Goal: Information Seeking & Learning: Learn about a topic

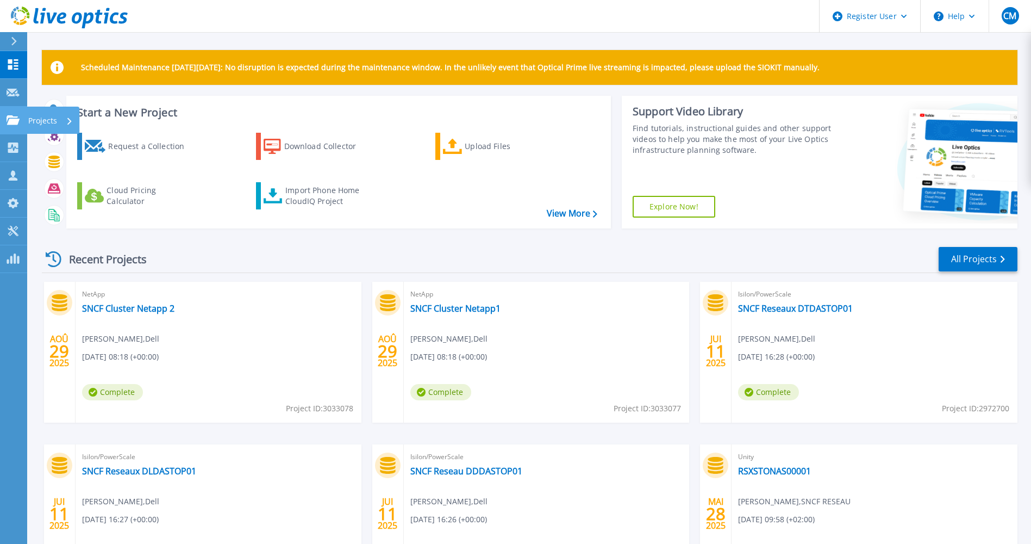
click at [13, 116] on icon at bounding box center [13, 119] width 13 height 9
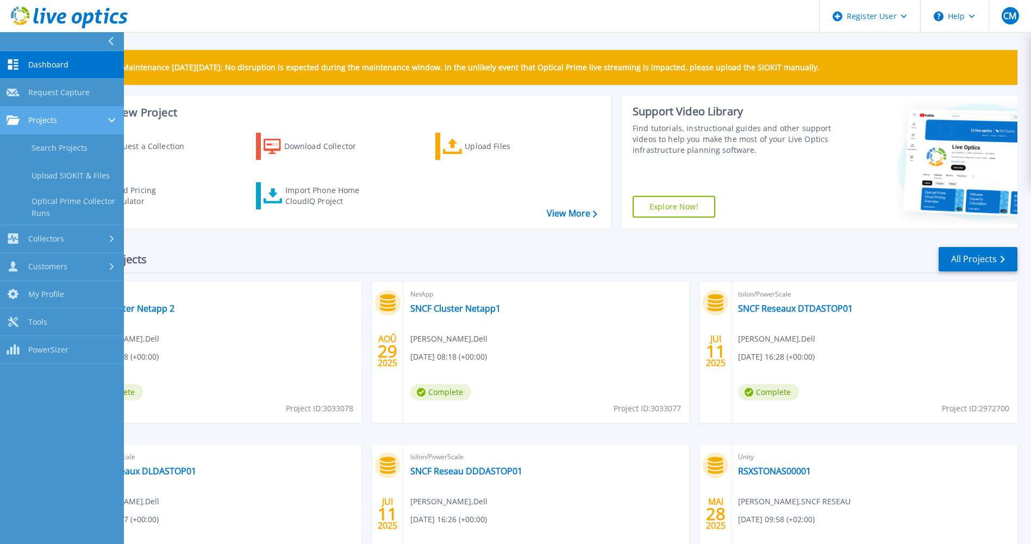
click at [72, 128] on link "Projects Projects" at bounding box center [62, 121] width 124 height 28
click at [75, 149] on link "Search Projects" at bounding box center [62, 148] width 124 height 28
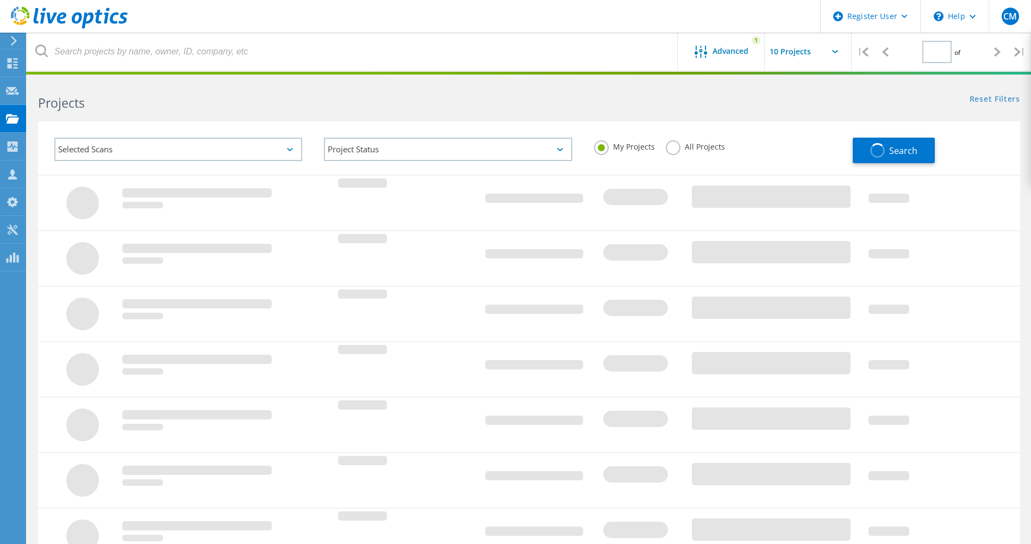
type input "1"
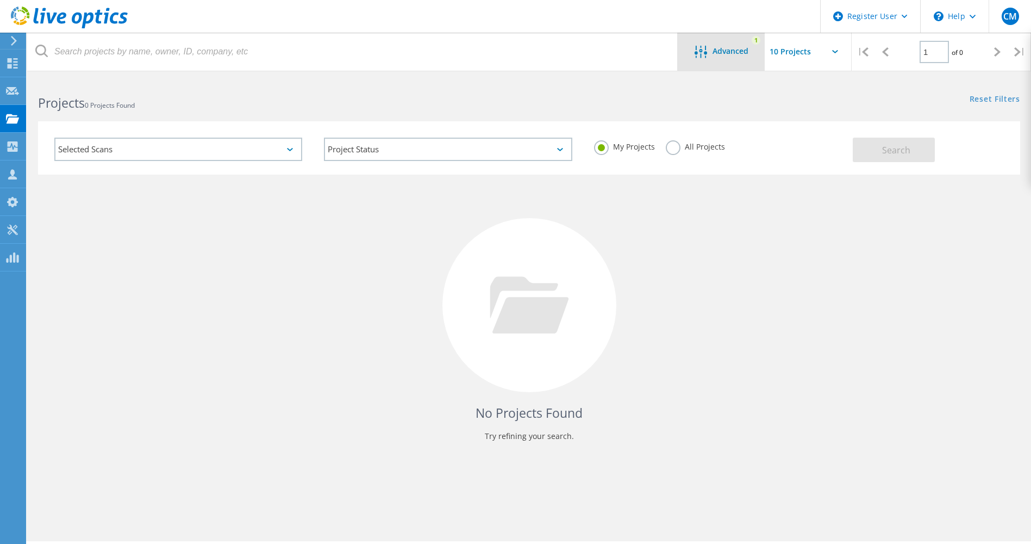
click at [733, 58] on div "Advanced" at bounding box center [721, 53] width 87 height 14
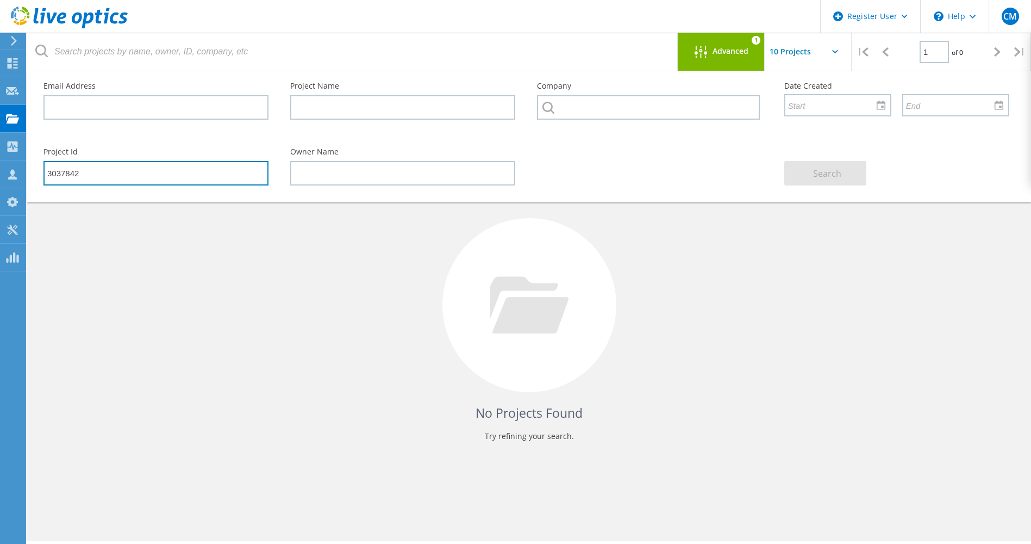
drag, startPoint x: 218, startPoint y: 175, endPoint x: -2, endPoint y: 127, distance: 225.4
click at [0, 127] on html "Register User \n Help Explore Helpful Articles Contact Support CM Dell User Chr…" at bounding box center [515, 286] width 1031 height 573
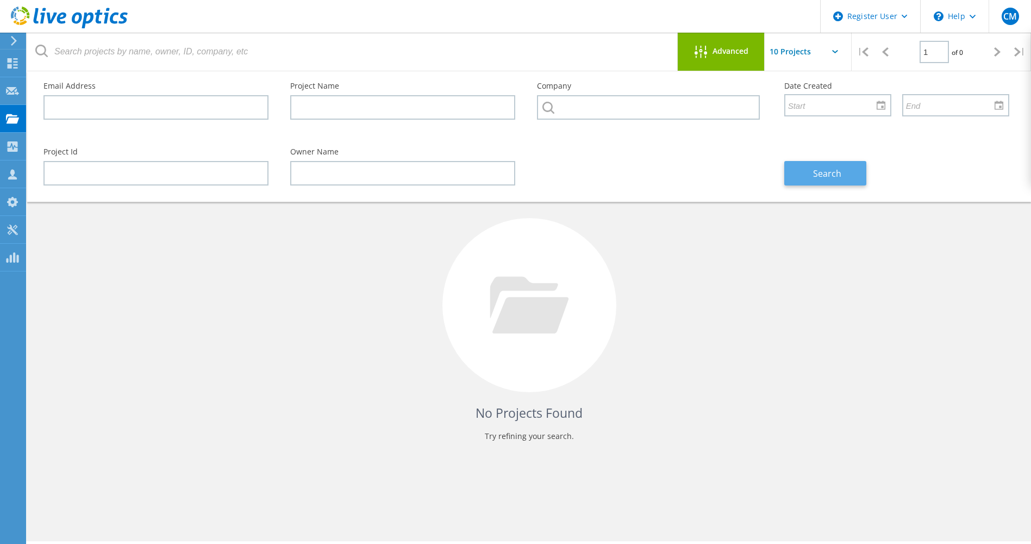
click at [841, 179] on button "Search" at bounding box center [825, 173] width 82 height 24
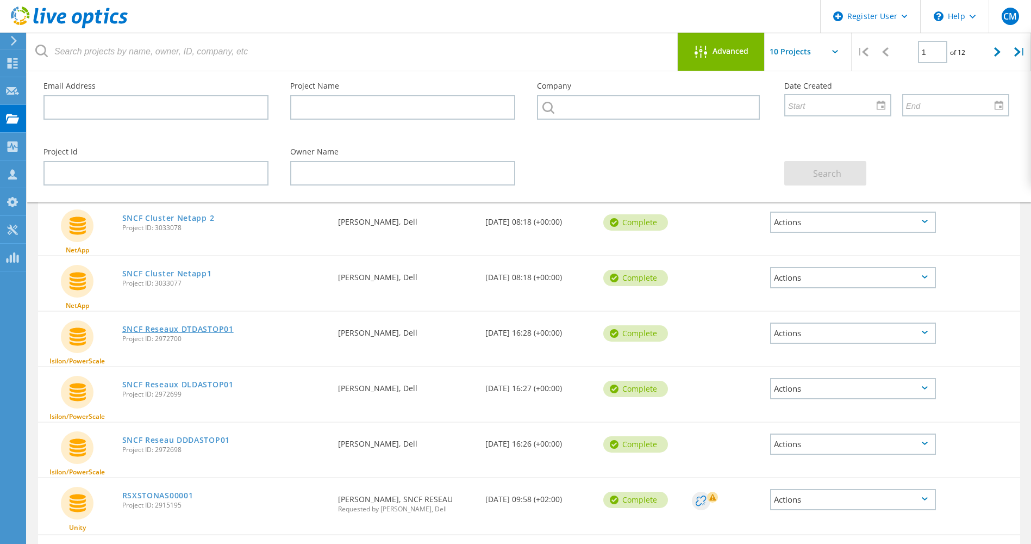
click at [204, 328] on link "SNCF Reseaux DTDASTOP01" at bounding box center [177, 329] width 111 height 8
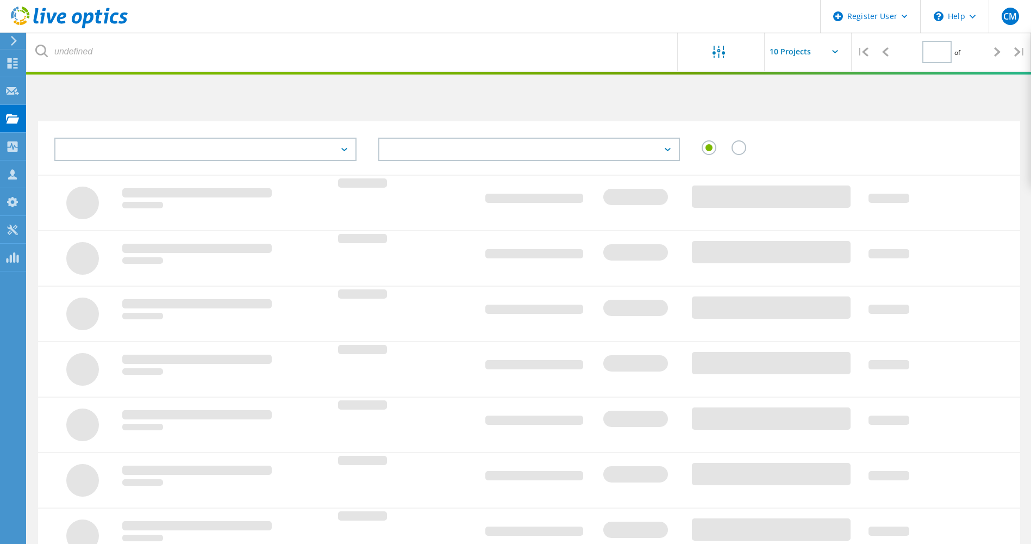
type input "1"
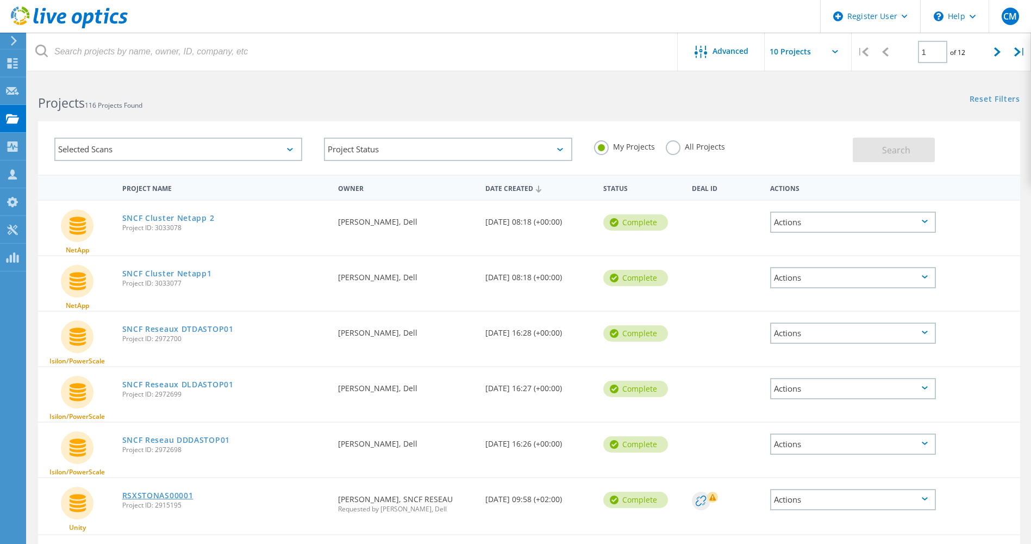
click at [188, 496] on link "RSXSTONAS00001" at bounding box center [157, 495] width 71 height 8
click at [991, 51] on div at bounding box center [998, 52] width 22 height 39
type input "2"
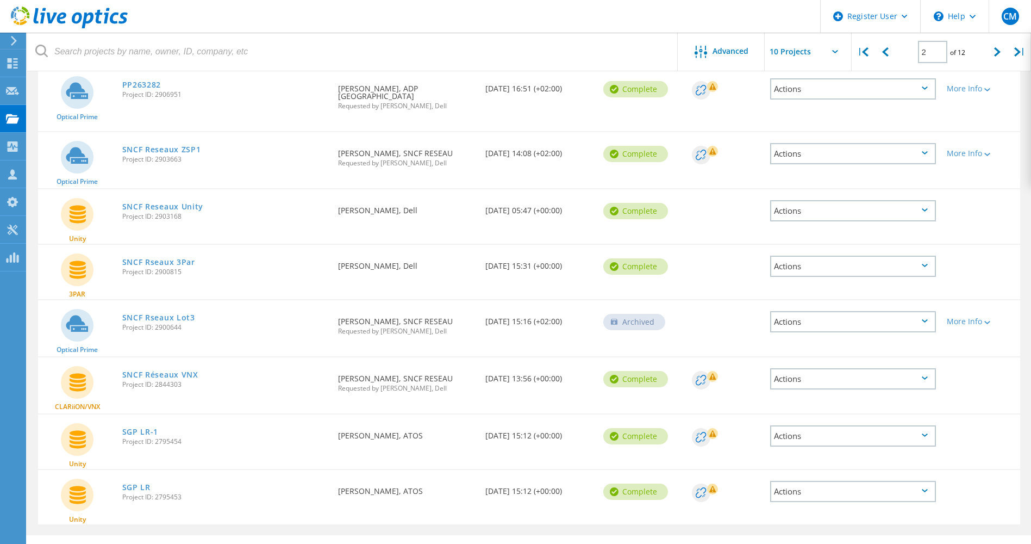
scroll to position [264, 0]
click at [165, 370] on link "SNCF Réseaux VNX" at bounding box center [160, 374] width 76 height 8
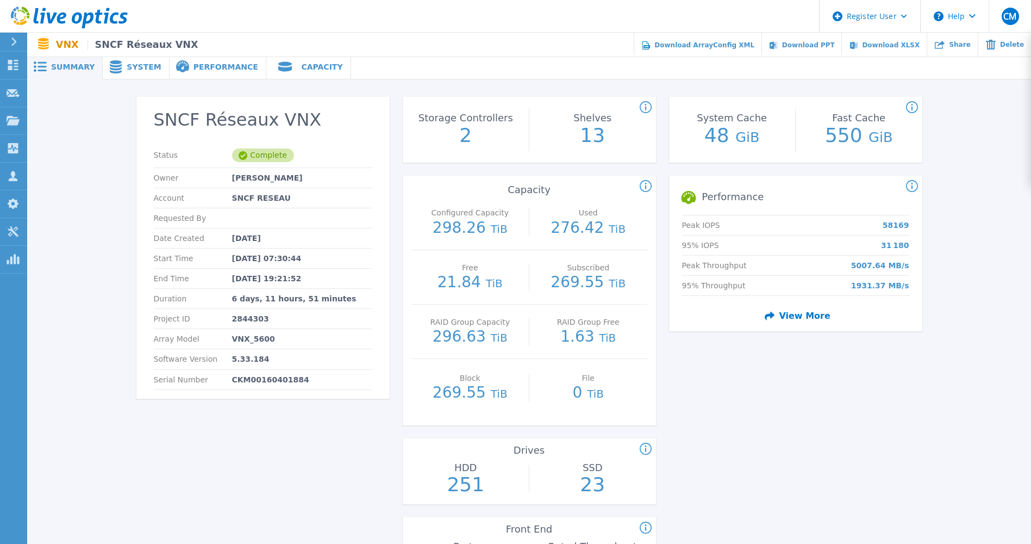
click at [134, 71] on span "System" at bounding box center [144, 67] width 34 height 8
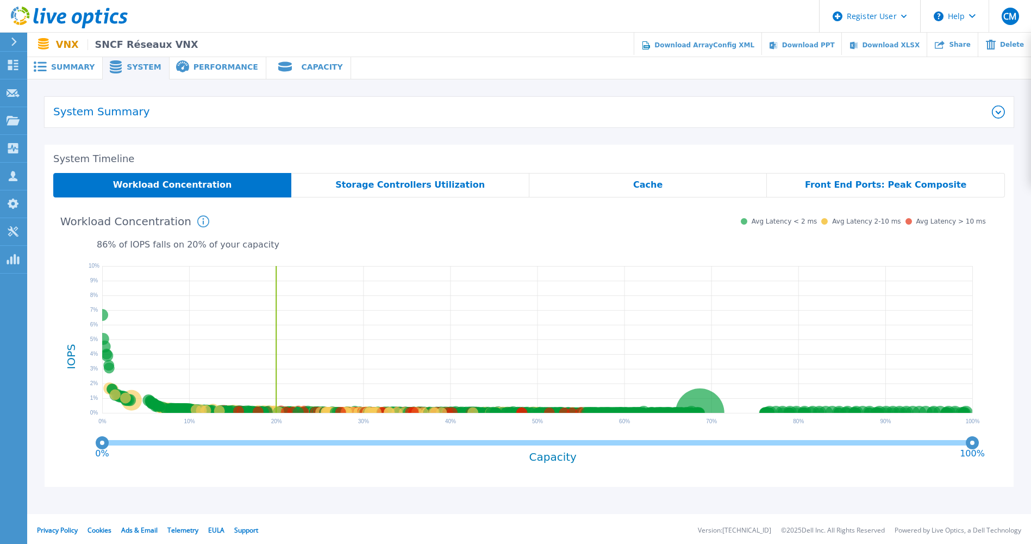
click at [202, 66] on span "Performance" at bounding box center [226, 67] width 65 height 8
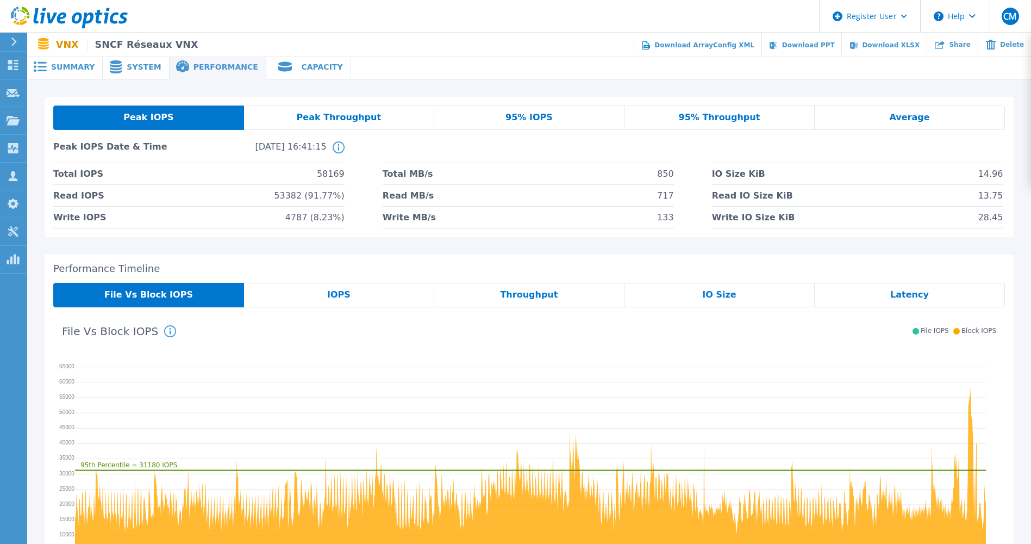
click at [273, 66] on span at bounding box center [285, 66] width 24 height 9
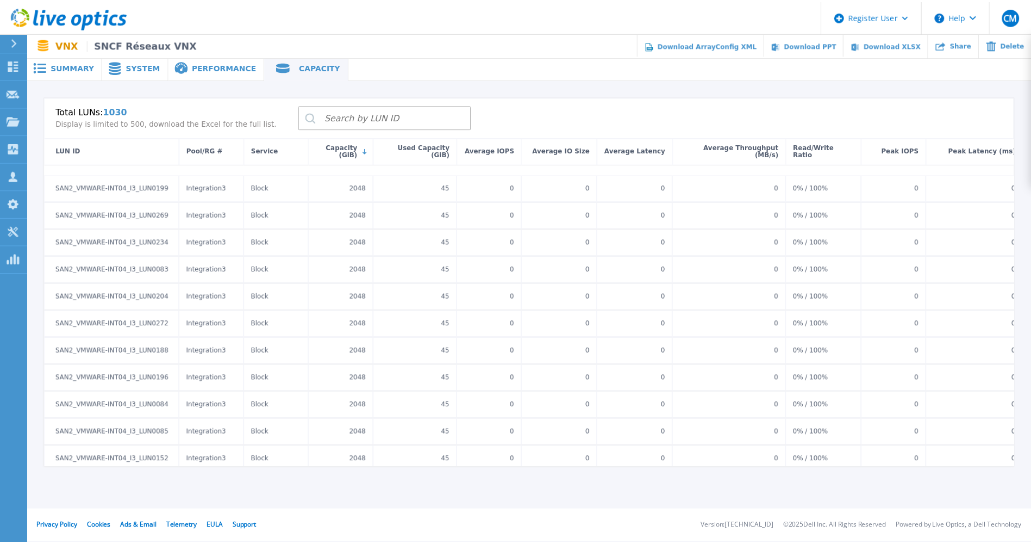
scroll to position [489, 0]
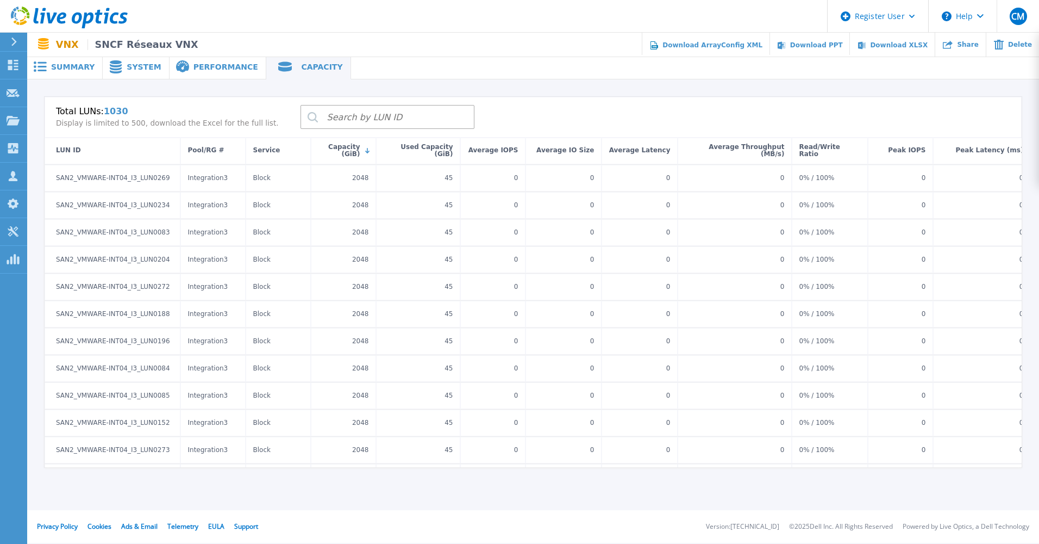
click at [67, 68] on span "Summary" at bounding box center [72, 67] width 43 height 8
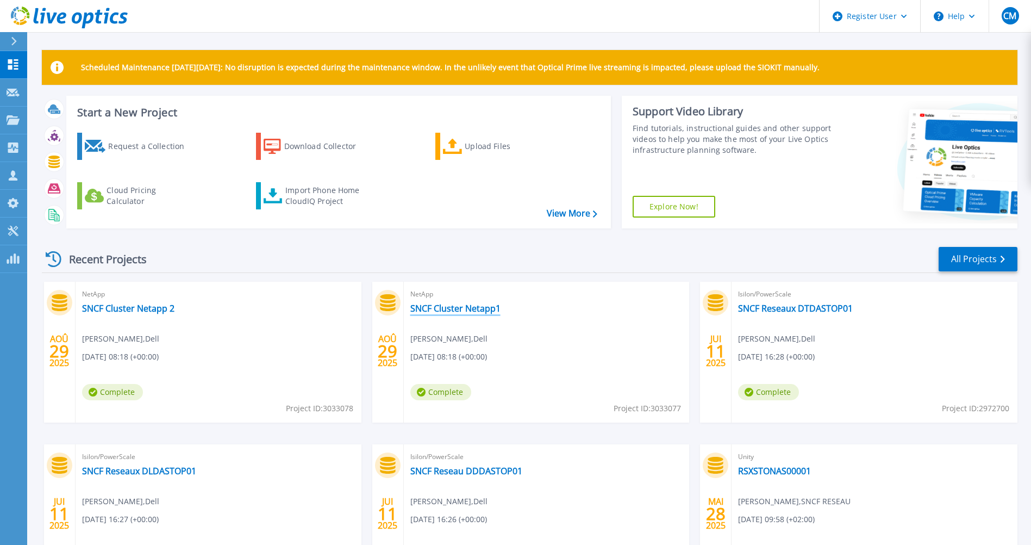
click at [460, 308] on link "SNCF Cluster Netapp1" at bounding box center [455, 308] width 90 height 11
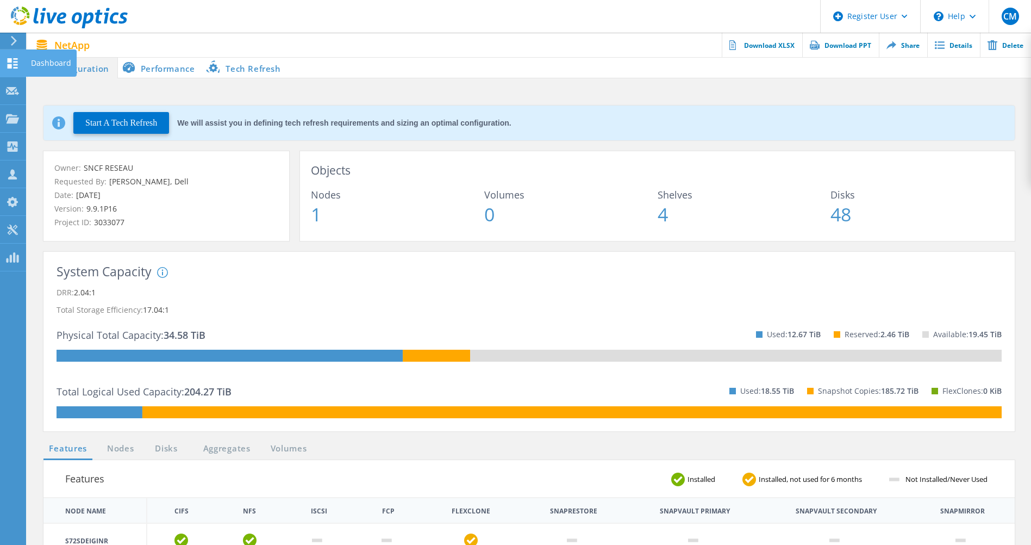
click at [10, 65] on use at bounding box center [13, 63] width 10 height 10
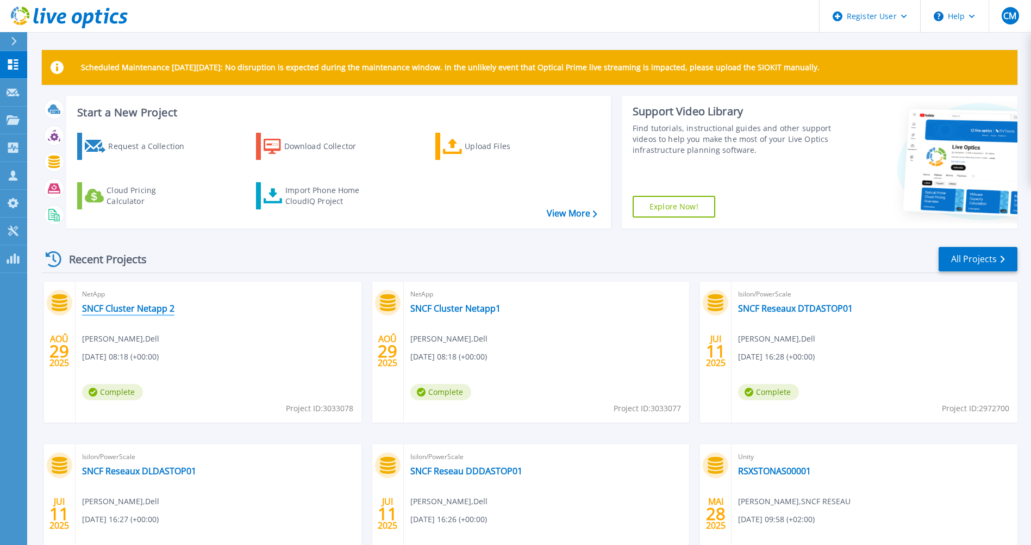
click at [150, 307] on link "SNCF Cluster Netapp 2" at bounding box center [128, 308] width 92 height 11
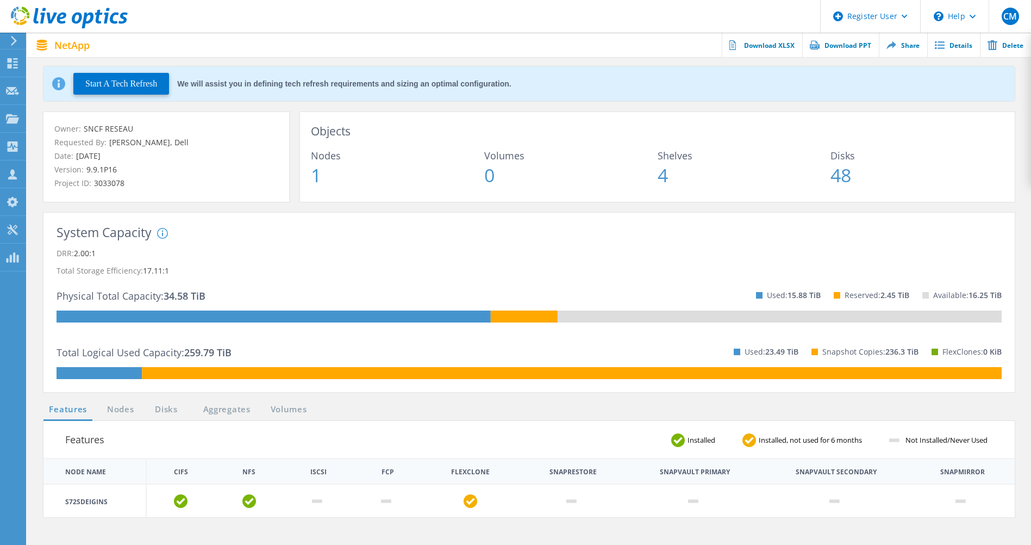
scroll to position [54, 0]
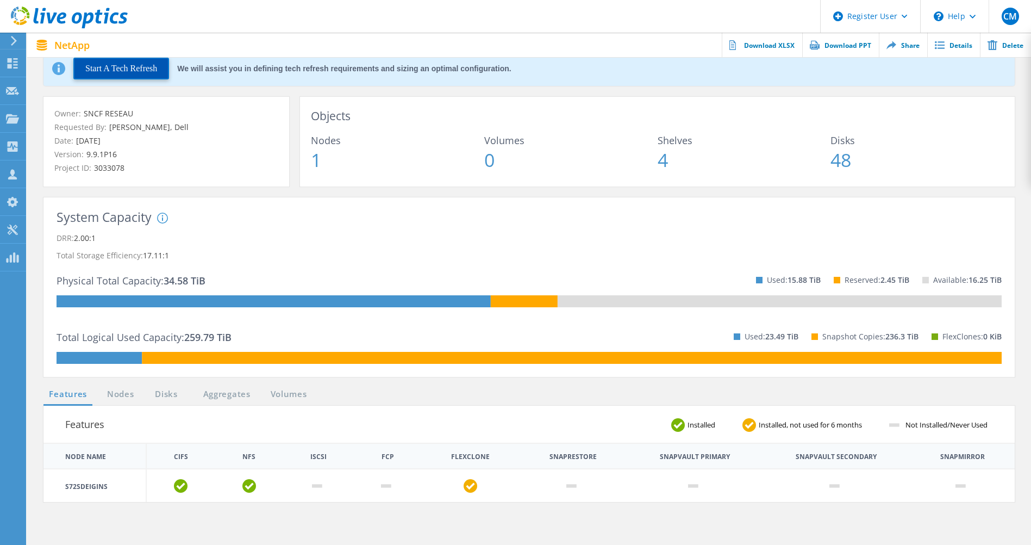
click at [139, 73] on button "Start A Tech Refresh" at bounding box center [121, 69] width 96 height 22
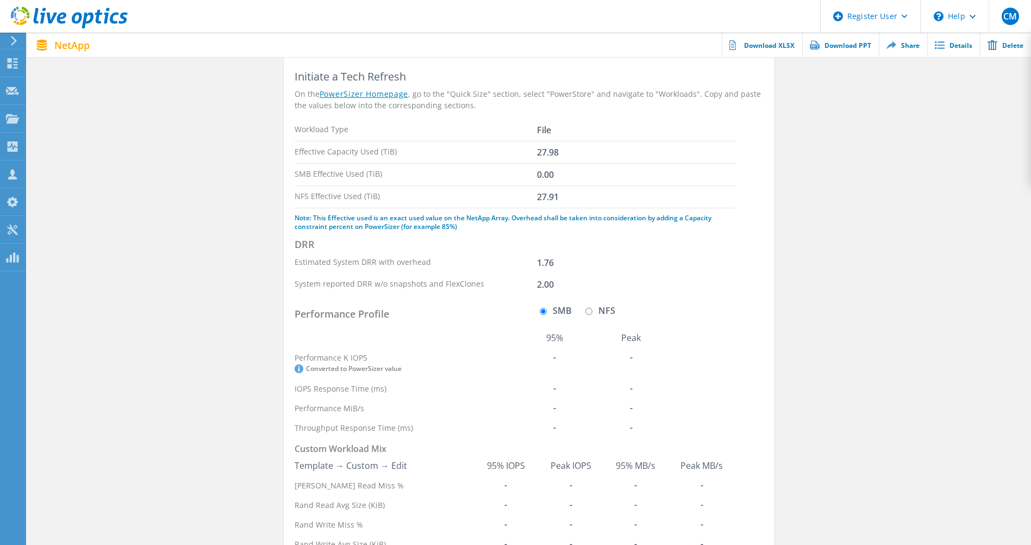
click at [590, 310] on input "NFS" at bounding box center [588, 311] width 7 height 7
radio input "true"
radio input "false"
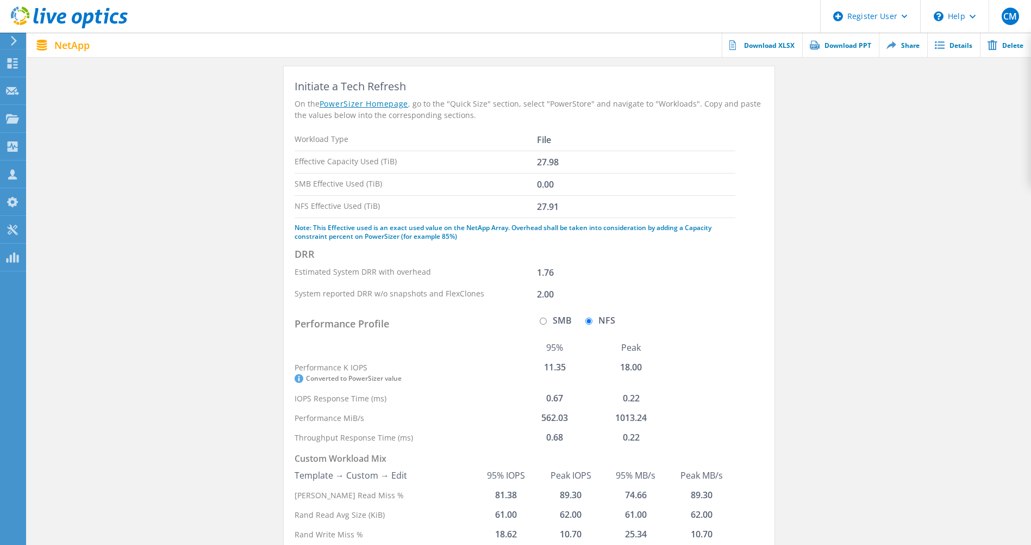
scroll to position [0, 0]
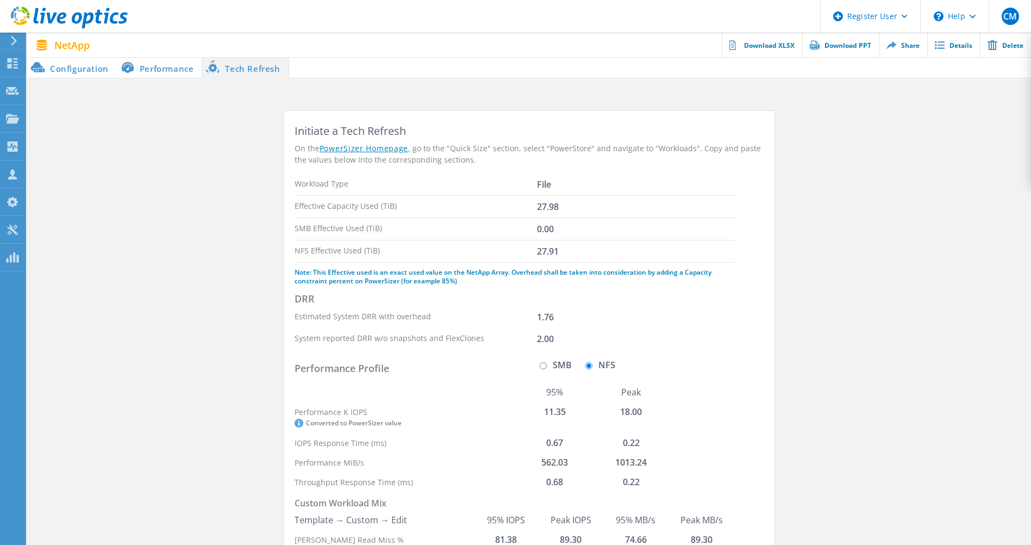
click at [142, 70] on li "Performance" at bounding box center [159, 68] width 85 height 22
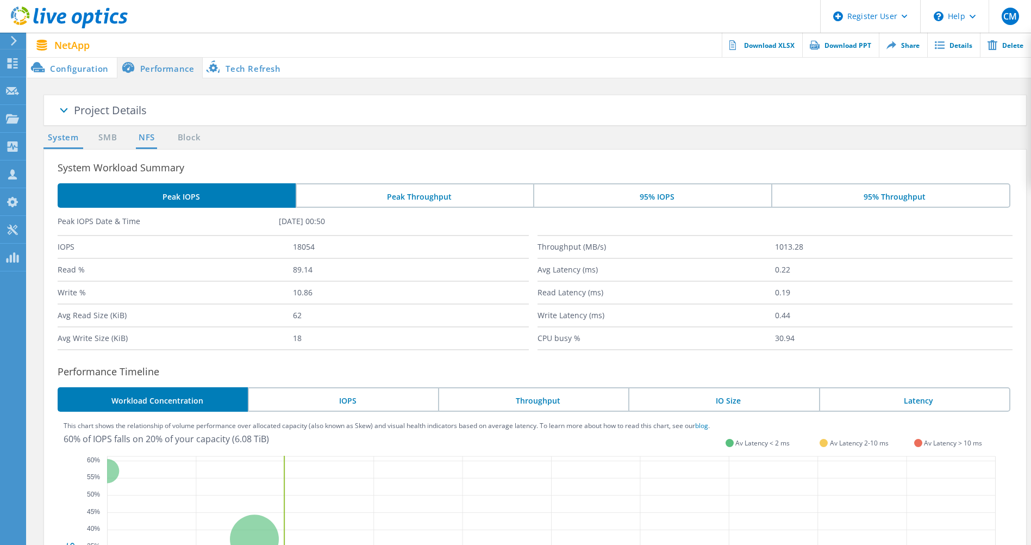
click at [151, 140] on link "NFS" at bounding box center [146, 138] width 21 height 14
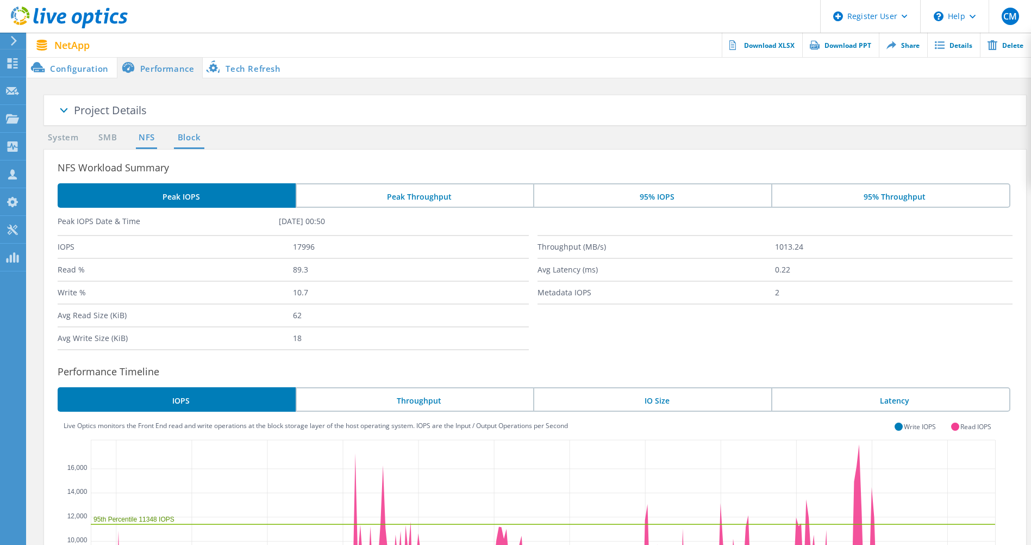
click at [179, 138] on link "Block" at bounding box center [189, 138] width 30 height 14
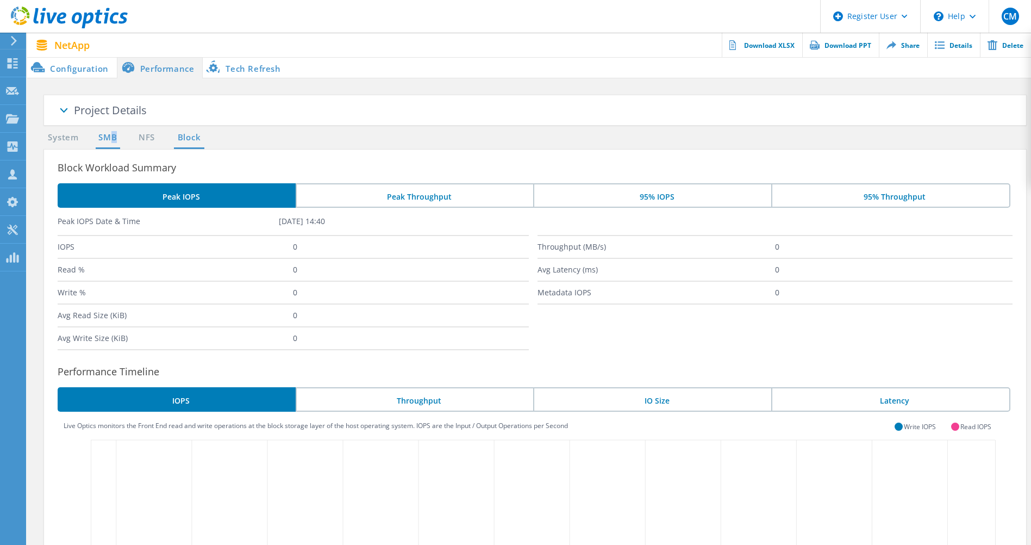
click at [114, 140] on link "SMB" at bounding box center [108, 138] width 24 height 14
drag, startPoint x: 114, startPoint y: 140, endPoint x: 138, endPoint y: 139, distance: 23.4
click at [138, 139] on link "NFS" at bounding box center [146, 138] width 21 height 14
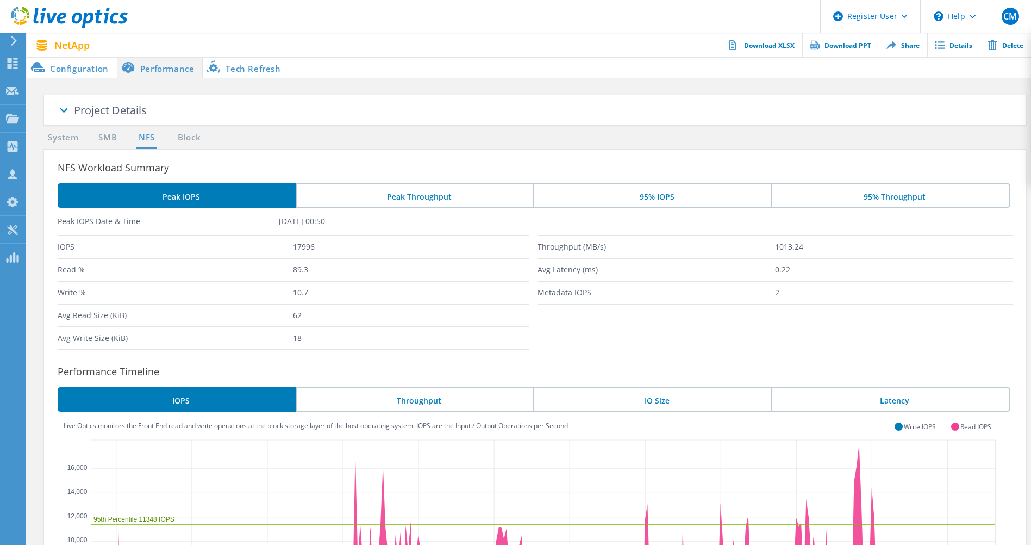
click at [95, 70] on li "Configuration" at bounding box center [72, 68] width 90 height 22
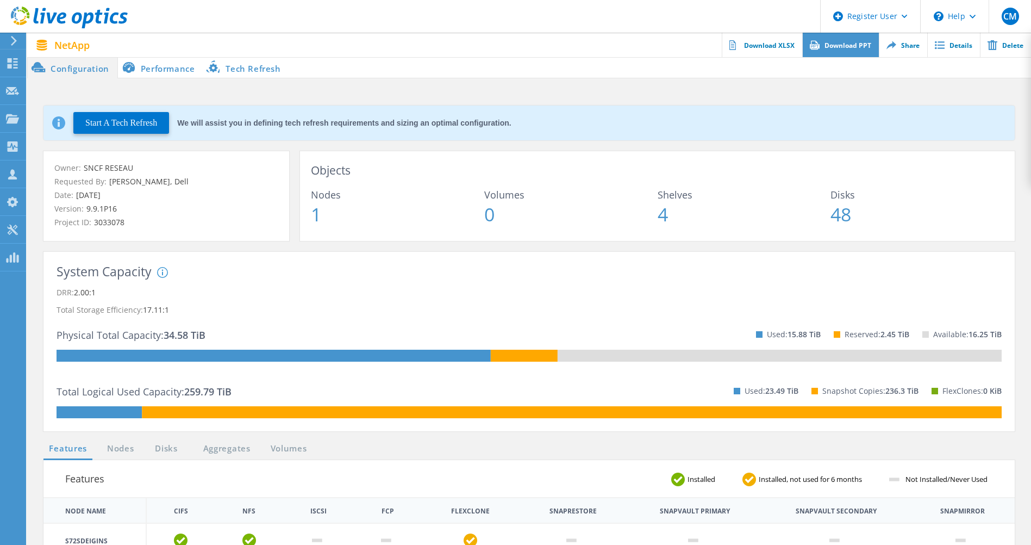
click at [833, 51] on link "Download PPT" at bounding box center [840, 45] width 77 height 24
click at [652, 72] on span at bounding box center [660, 68] width 742 height 22
click at [8, 68] on use at bounding box center [13, 63] width 10 height 10
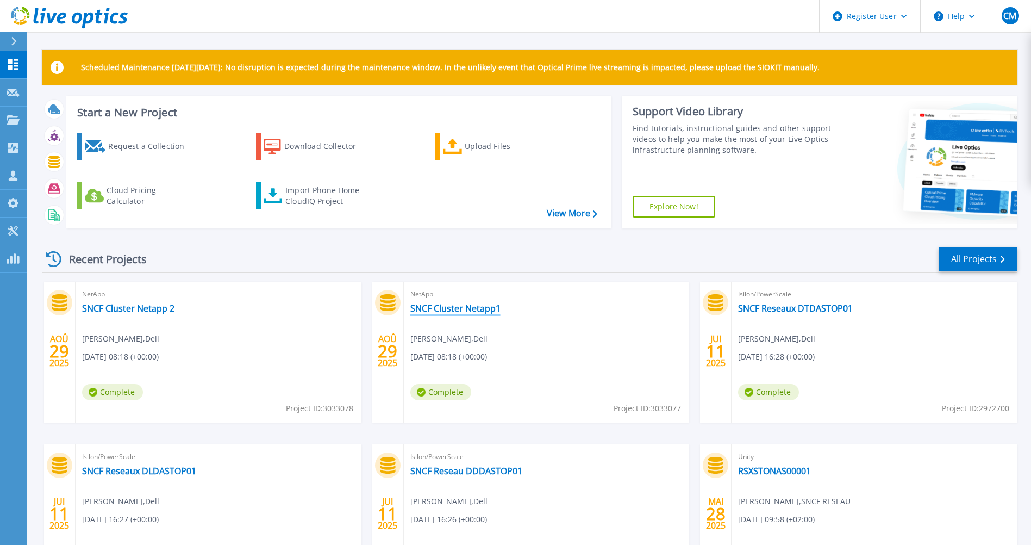
click at [461, 307] on link "SNCF Cluster Netapp1" at bounding box center [455, 308] width 90 height 11
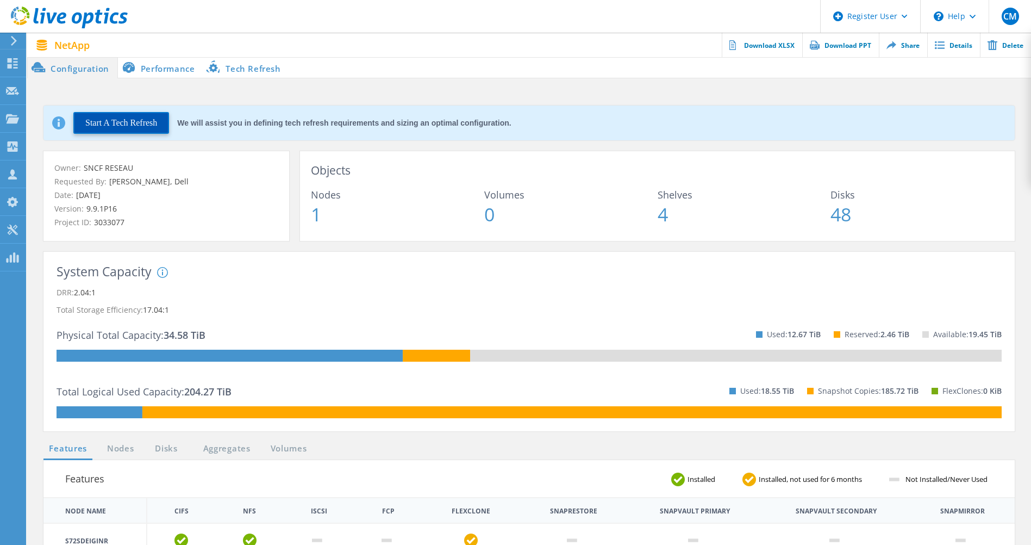
click at [141, 130] on button "Start A Tech Refresh" at bounding box center [121, 123] width 96 height 22
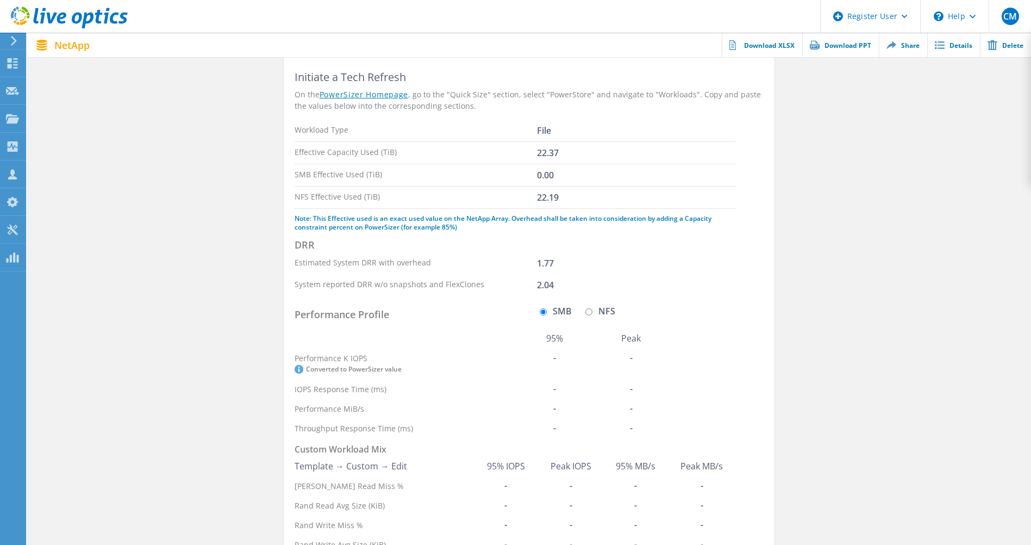
scroll to position [122, 0]
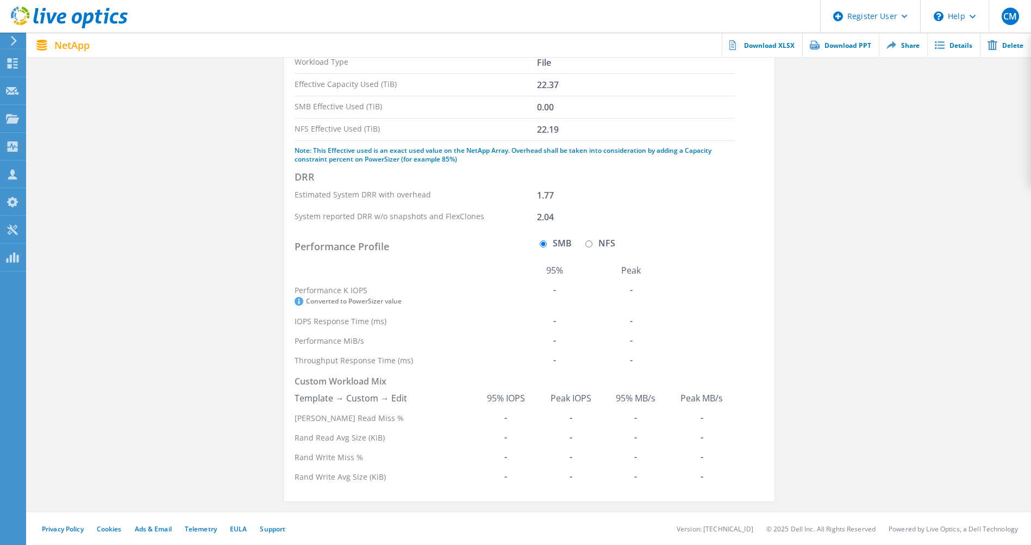
click at [590, 245] on input "NFS" at bounding box center [588, 243] width 7 height 7
radio input "true"
radio input "false"
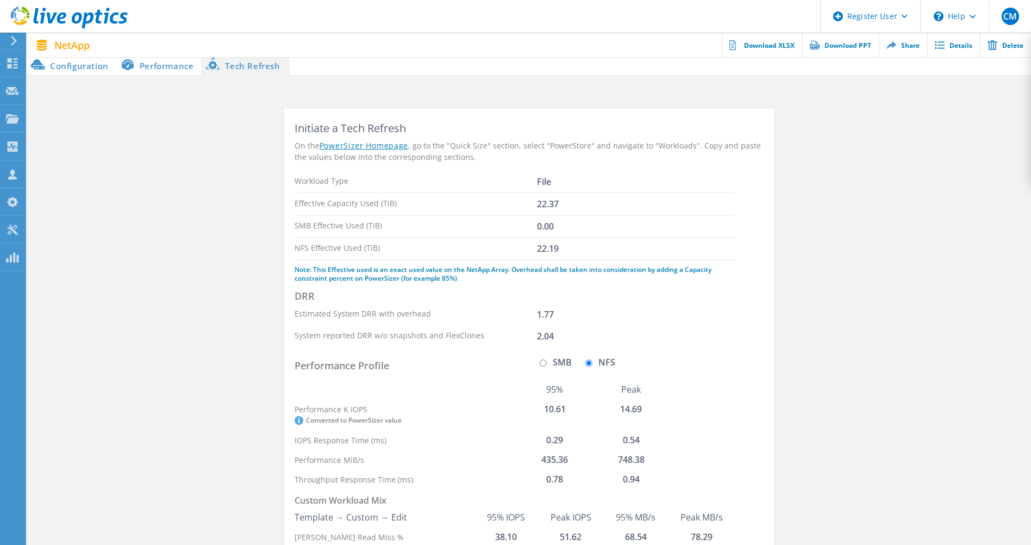
scroll to position [0, 0]
click at [73, 69] on li "Configuration" at bounding box center [72, 68] width 90 height 22
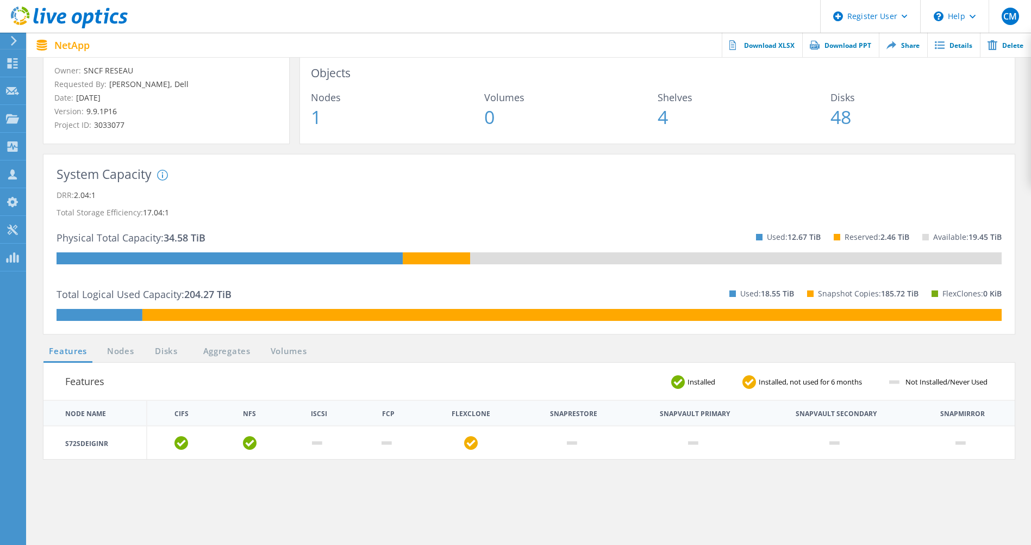
scroll to position [163, 0]
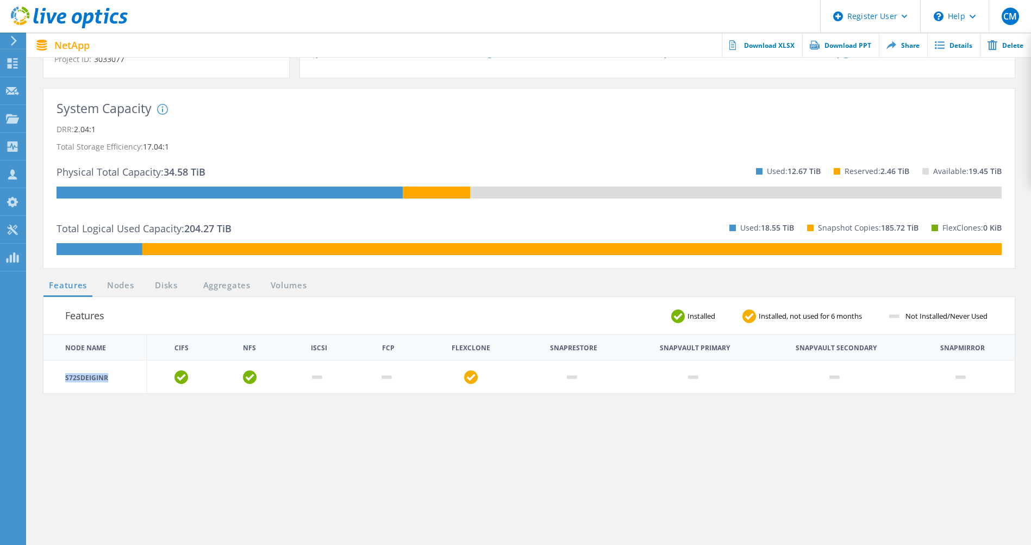
drag, startPoint x: 65, startPoint y: 379, endPoint x: 122, endPoint y: 378, distance: 57.1
click at [122, 378] on td "S72SDEIGINR" at bounding box center [94, 376] width 103 height 33
copy td "S72SDEIGINR"
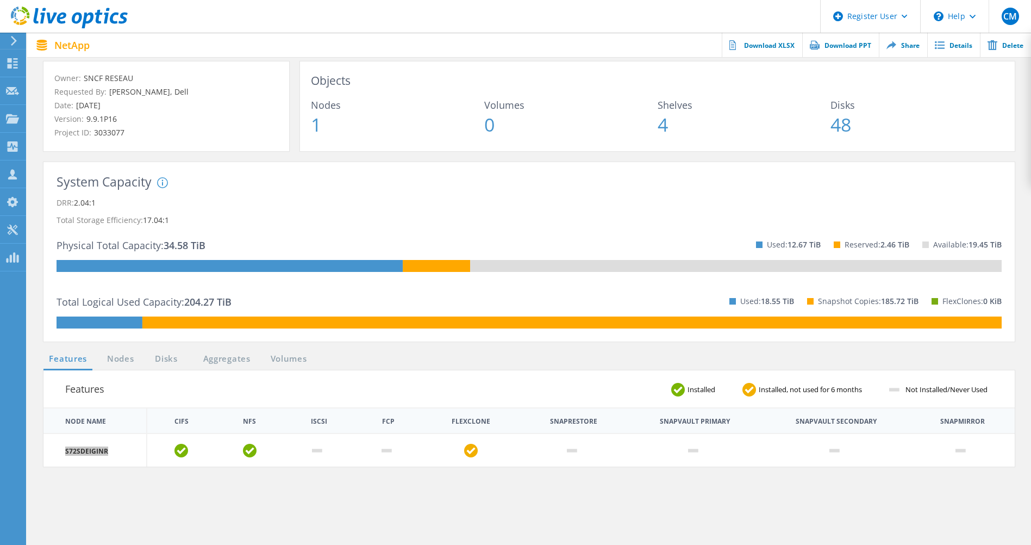
scroll to position [0, 0]
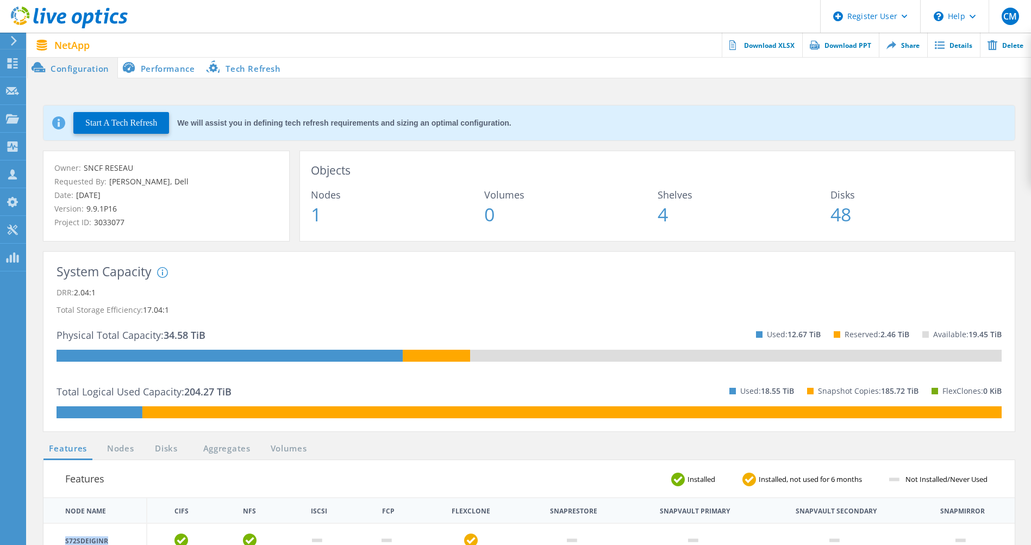
click at [159, 69] on li "Performance" at bounding box center [160, 68] width 85 height 22
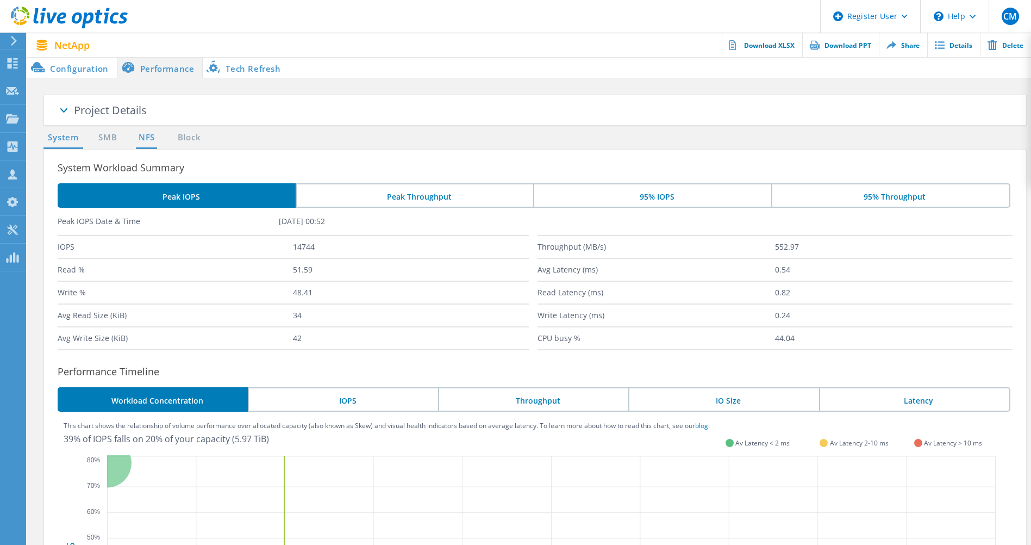
click at [145, 140] on link "NFS" at bounding box center [146, 138] width 21 height 14
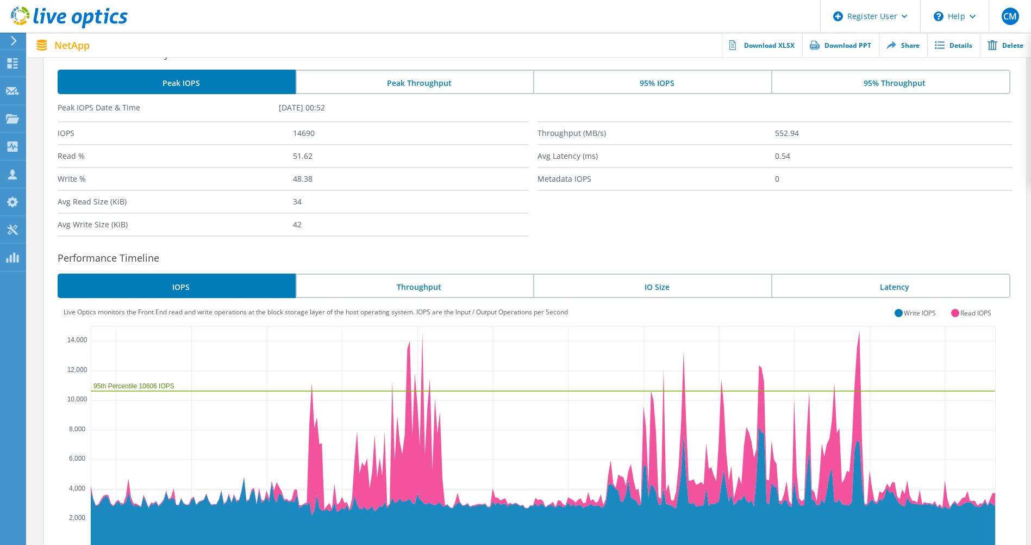
scroll to position [163, 0]
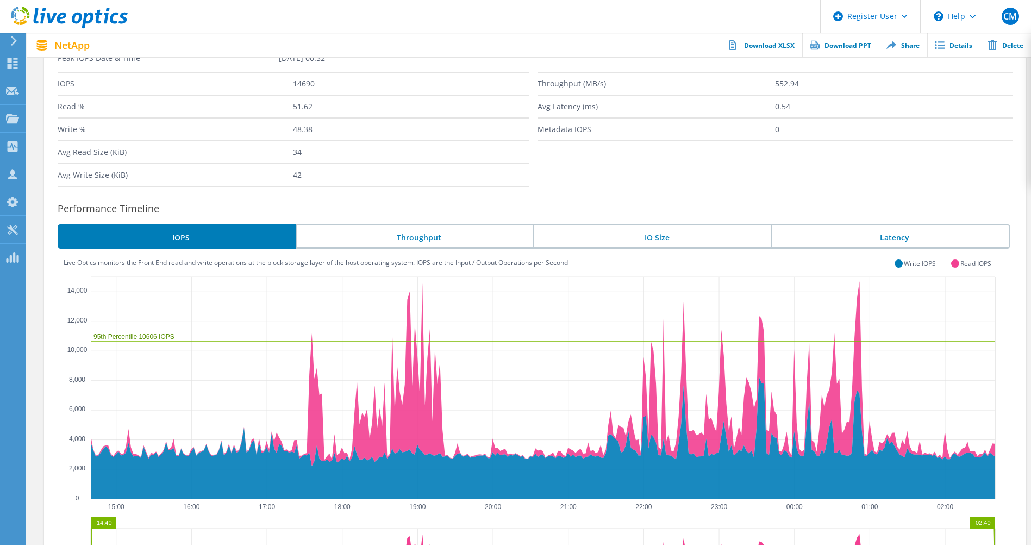
click at [654, 240] on li "IO Size" at bounding box center [652, 236] width 238 height 24
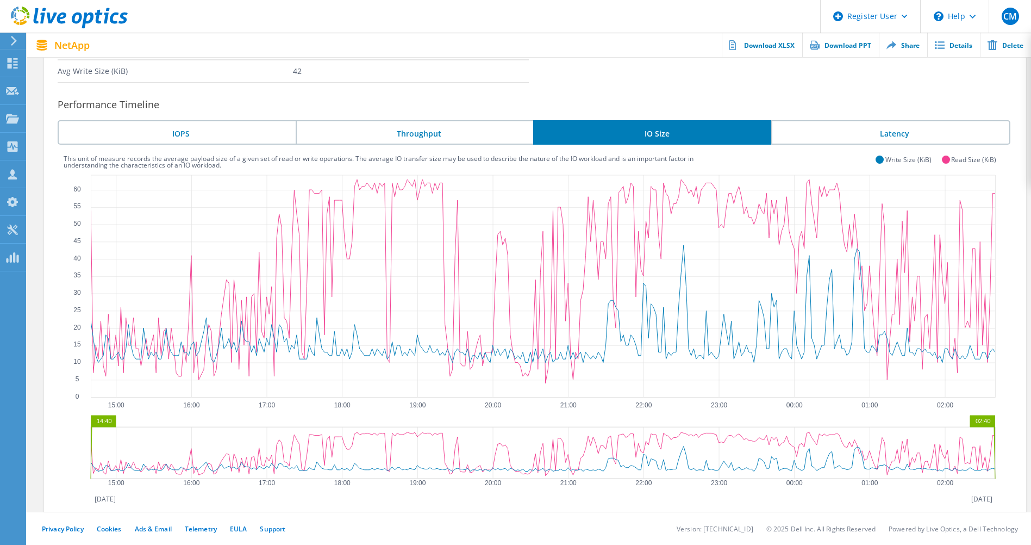
scroll to position [158, 0]
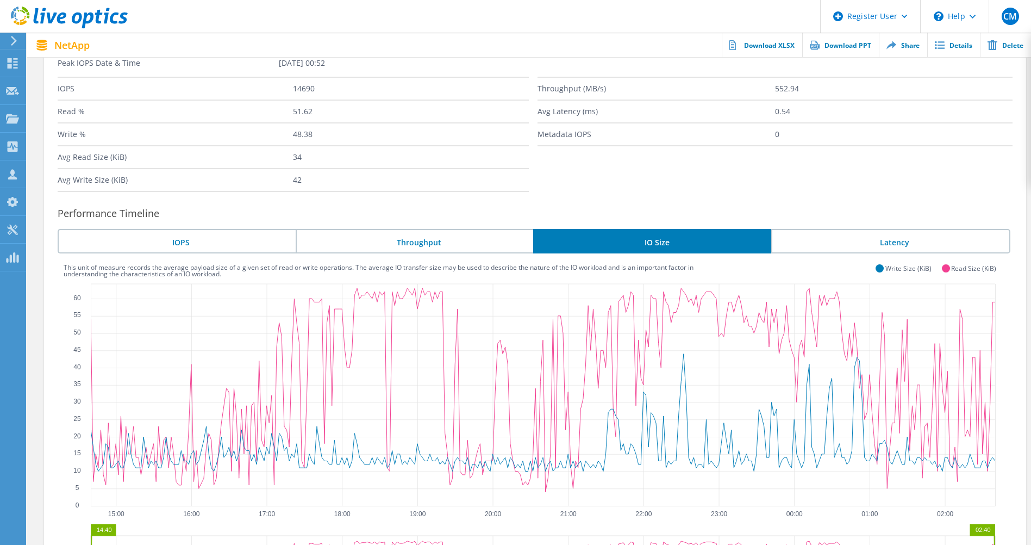
click at [857, 238] on li "Latency" at bounding box center [890, 241] width 239 height 24
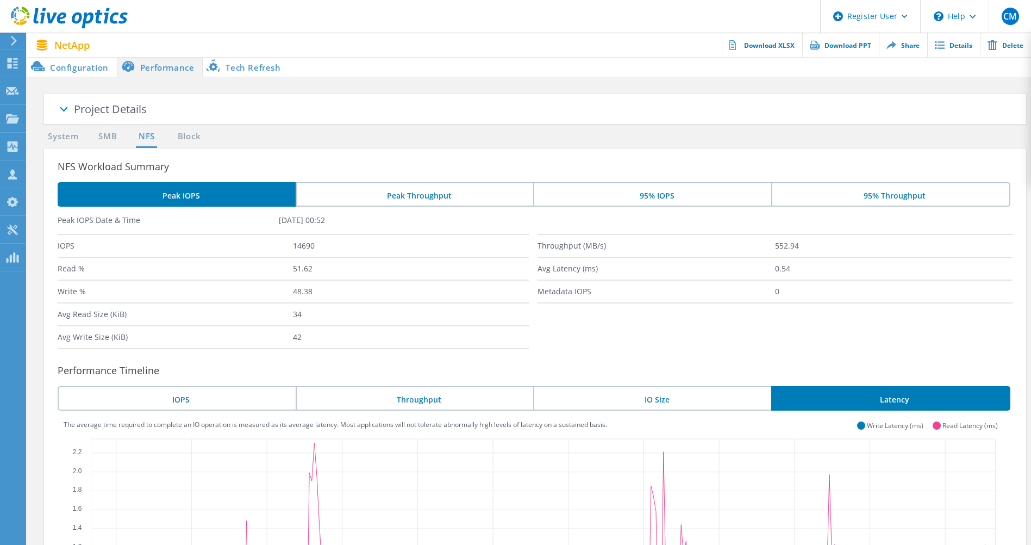
scroll to position [0, 0]
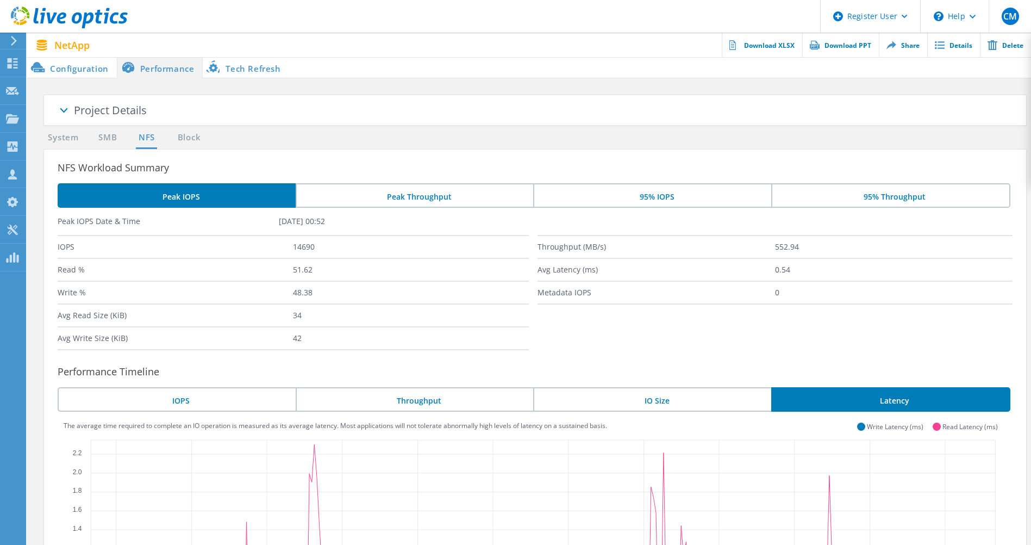
click at [485, 197] on li "Peak Throughput" at bounding box center [415, 195] width 238 height 24
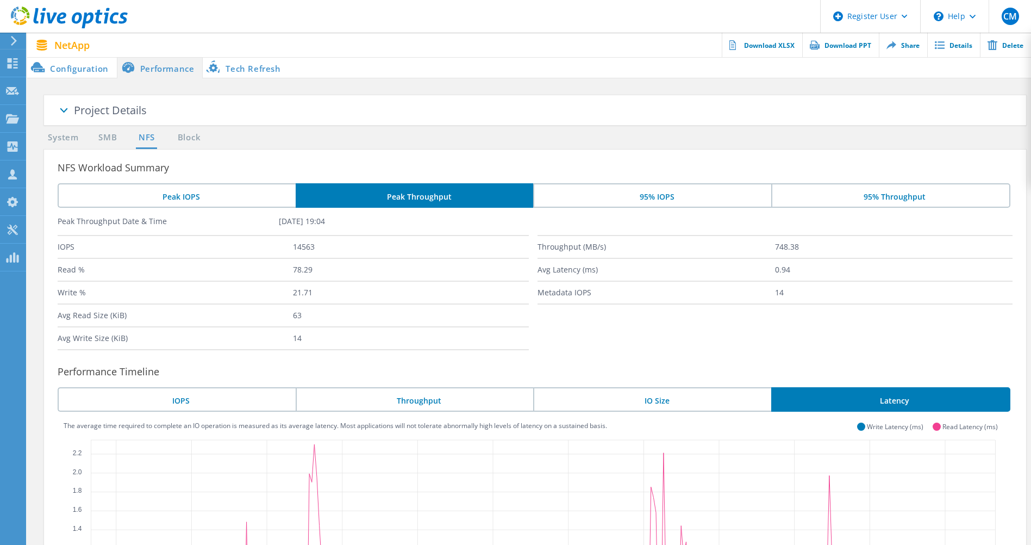
click at [485, 197] on li "Peak Throughput" at bounding box center [415, 195] width 238 height 24
click at [624, 195] on li "95% IOPS" at bounding box center [652, 195] width 238 height 24
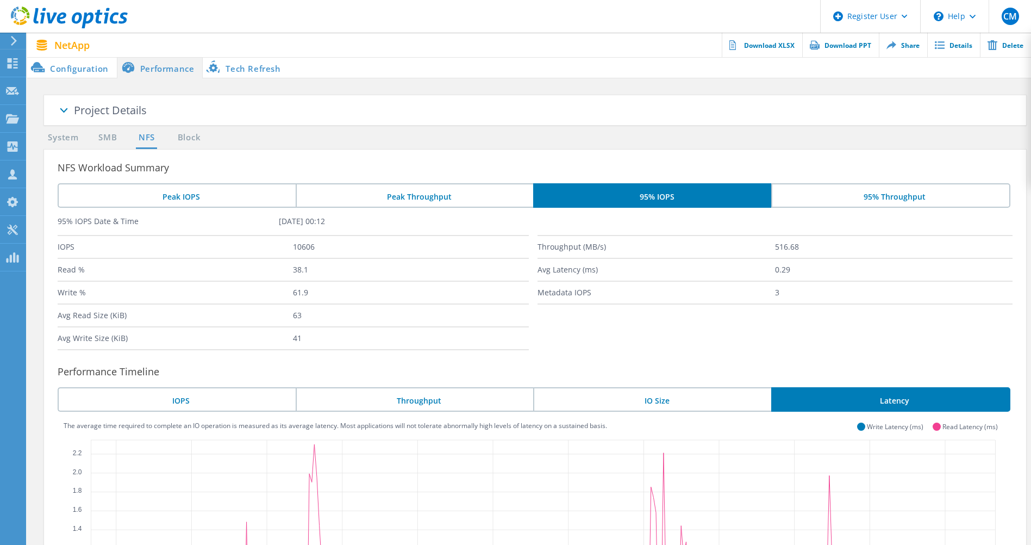
click at [228, 196] on li "Peak IOPS" at bounding box center [177, 195] width 238 height 24
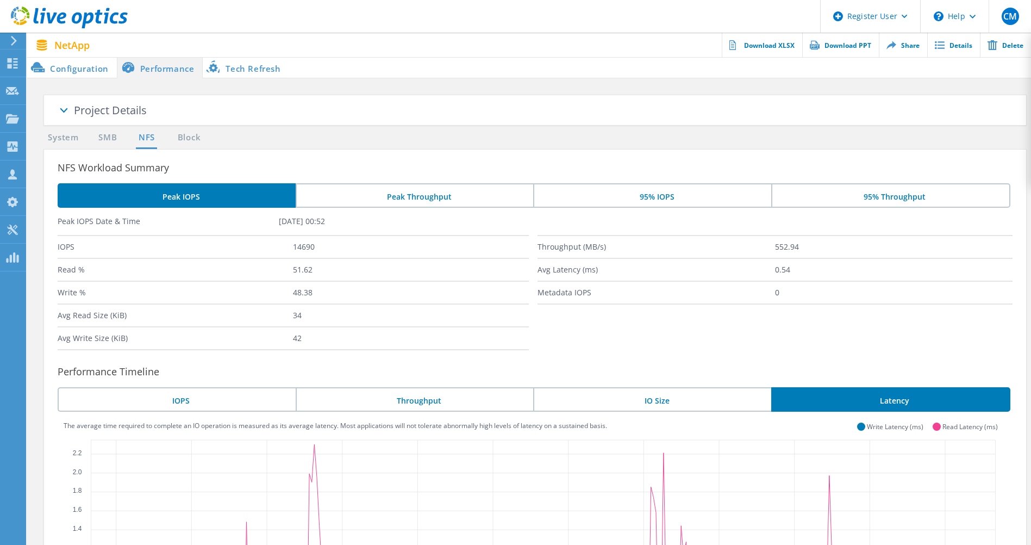
click at [605, 192] on li "95% IOPS" at bounding box center [652, 195] width 238 height 24
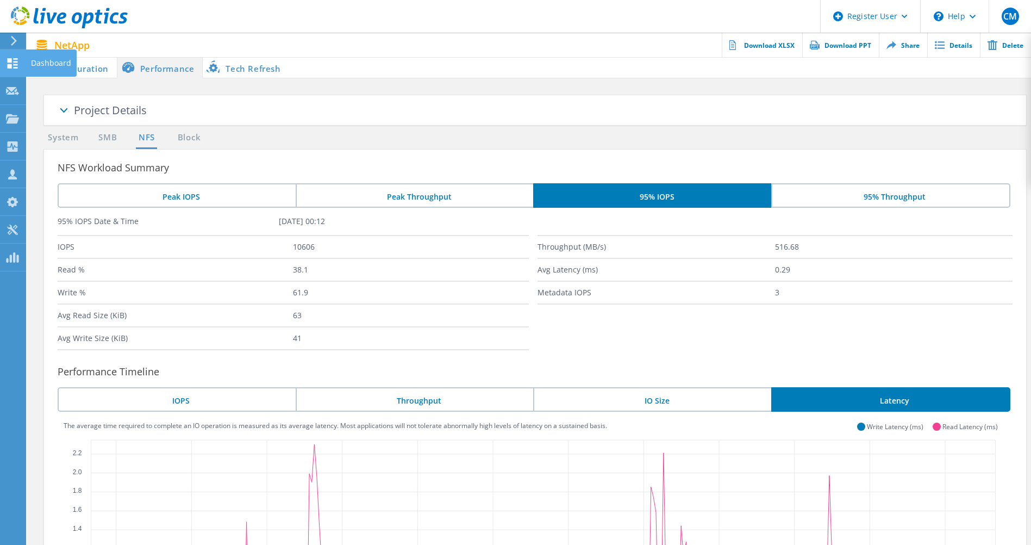
click at [13, 66] on icon at bounding box center [12, 63] width 13 height 10
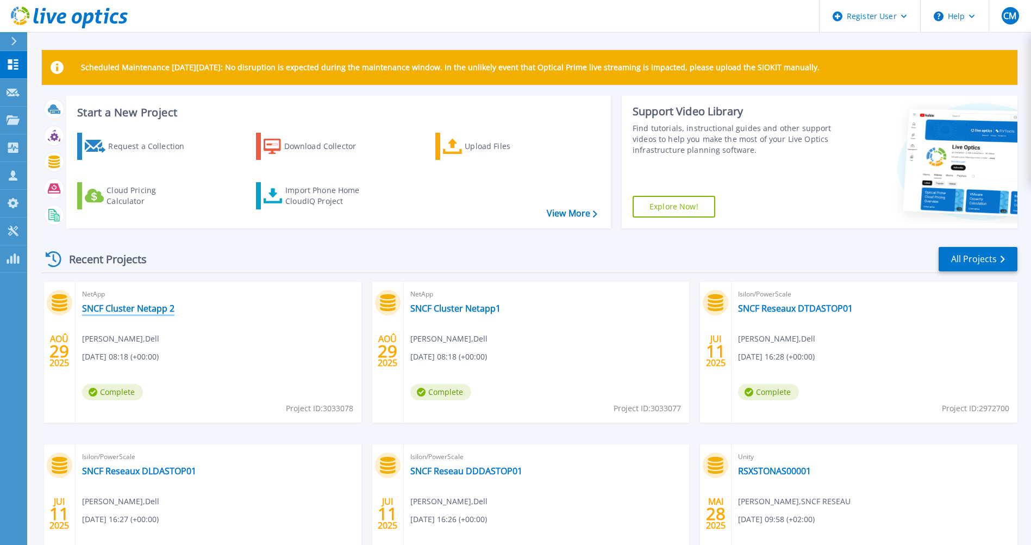
click at [153, 307] on link "SNCF Cluster Netapp 2" at bounding box center [128, 308] width 92 height 11
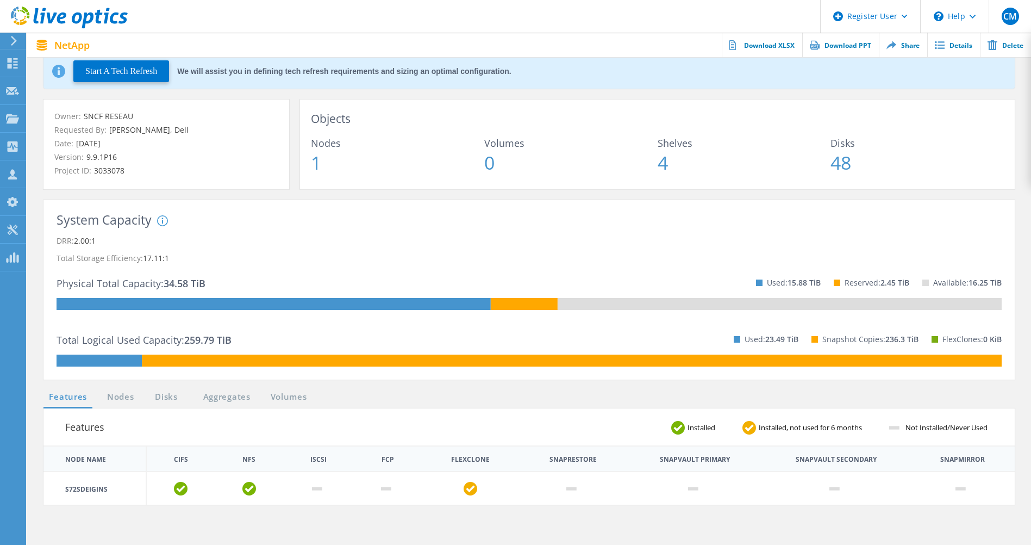
scroll to position [109, 0]
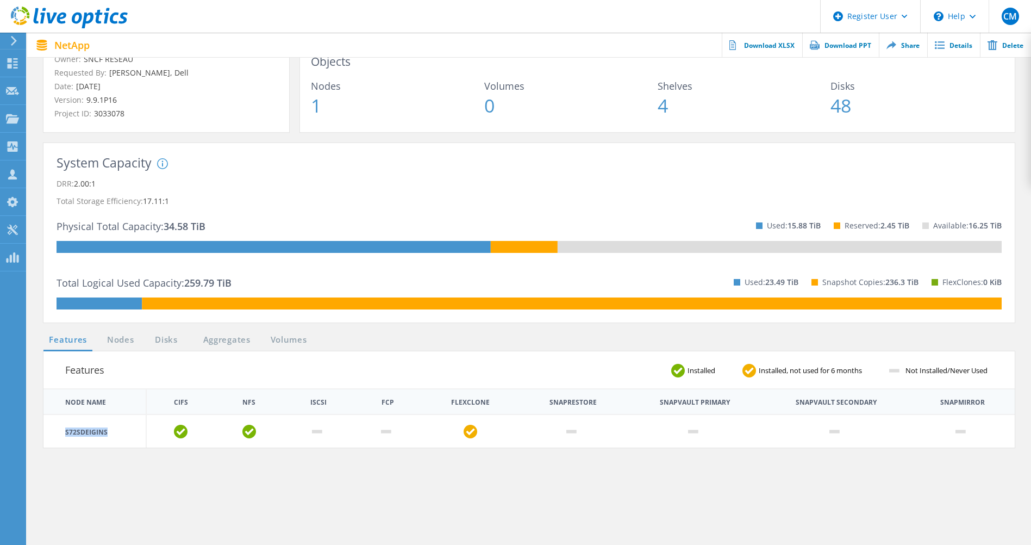
drag, startPoint x: 65, startPoint y: 434, endPoint x: 122, endPoint y: 429, distance: 57.3
click at [122, 429] on td "S72SDEIGINS" at bounding box center [94, 430] width 103 height 33
copy td "S72SDEIGINS"
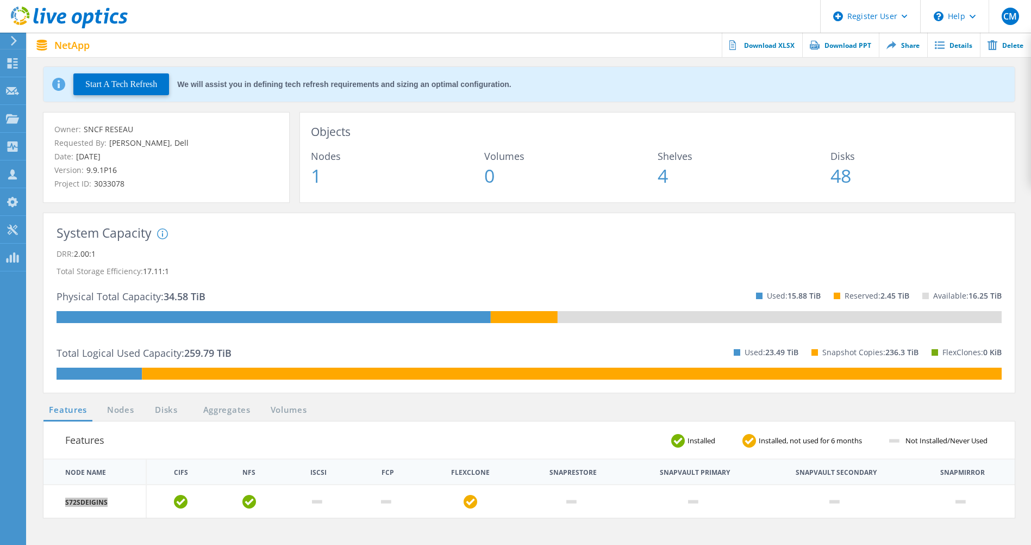
scroll to position [0, 0]
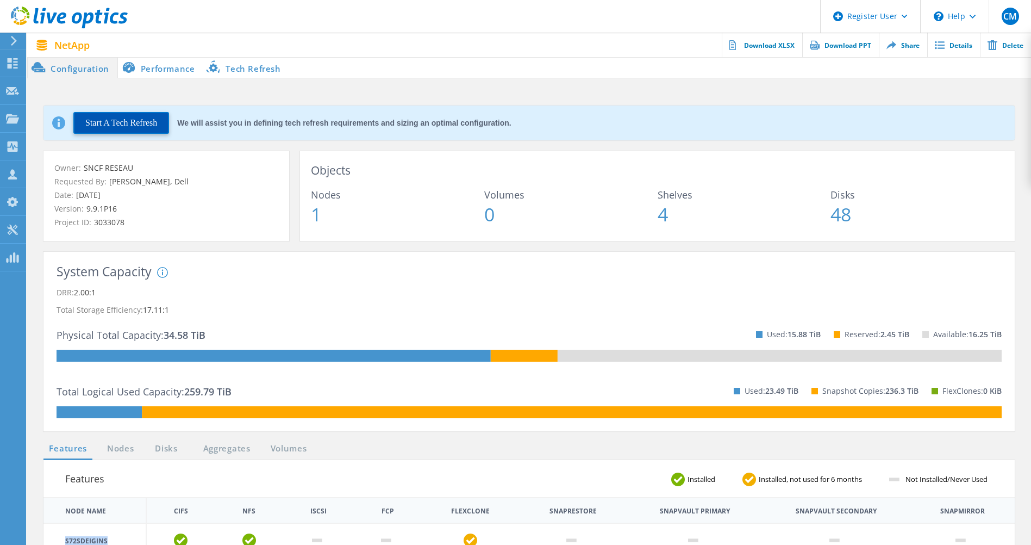
click at [144, 126] on button "Start A Tech Refresh" at bounding box center [121, 123] width 96 height 22
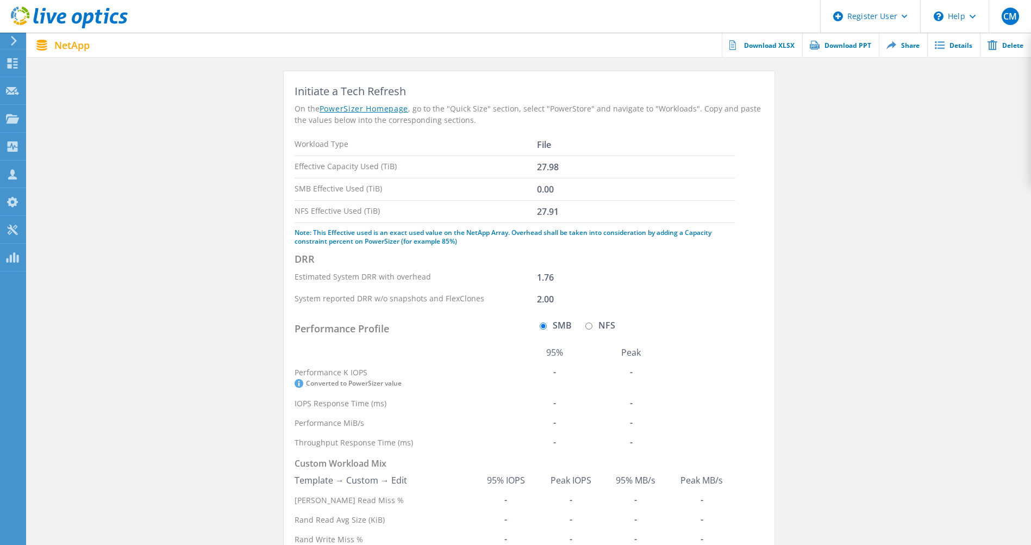
scroll to position [54, 0]
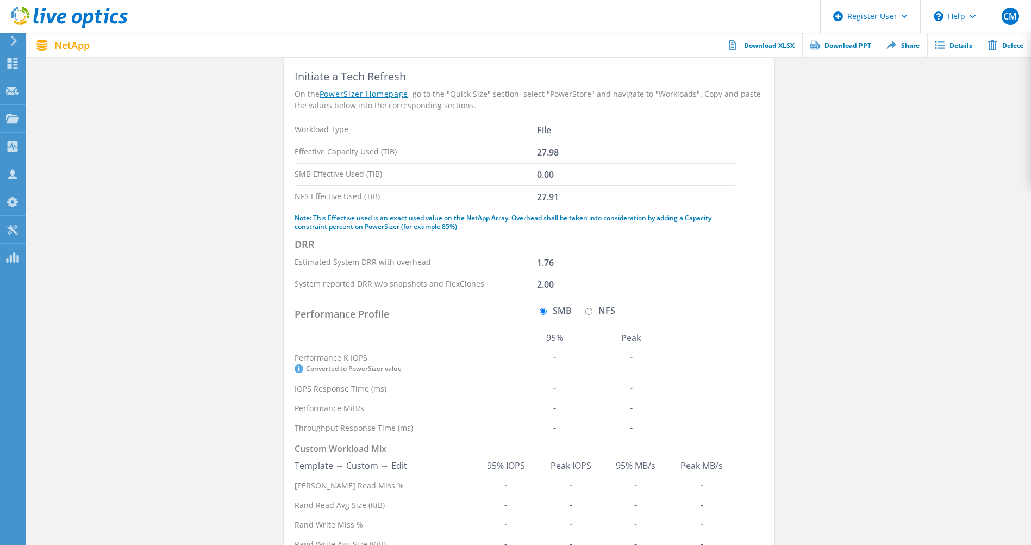
click at [603, 315] on label "NFS" at bounding box center [599, 310] width 33 height 9
click at [593, 315] on input "NFS" at bounding box center [588, 311] width 7 height 7
radio input "true"
radio input "false"
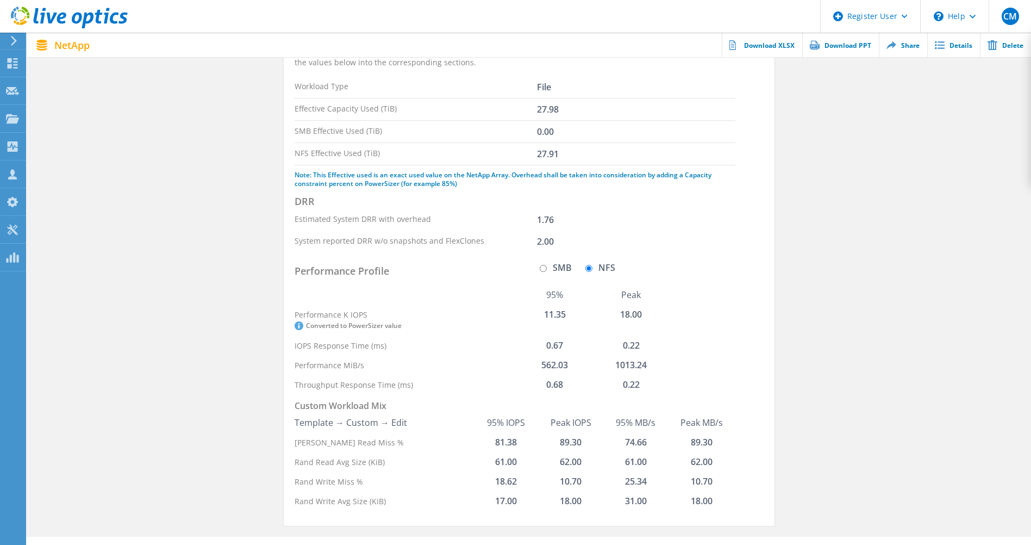
scroll to position [109, 0]
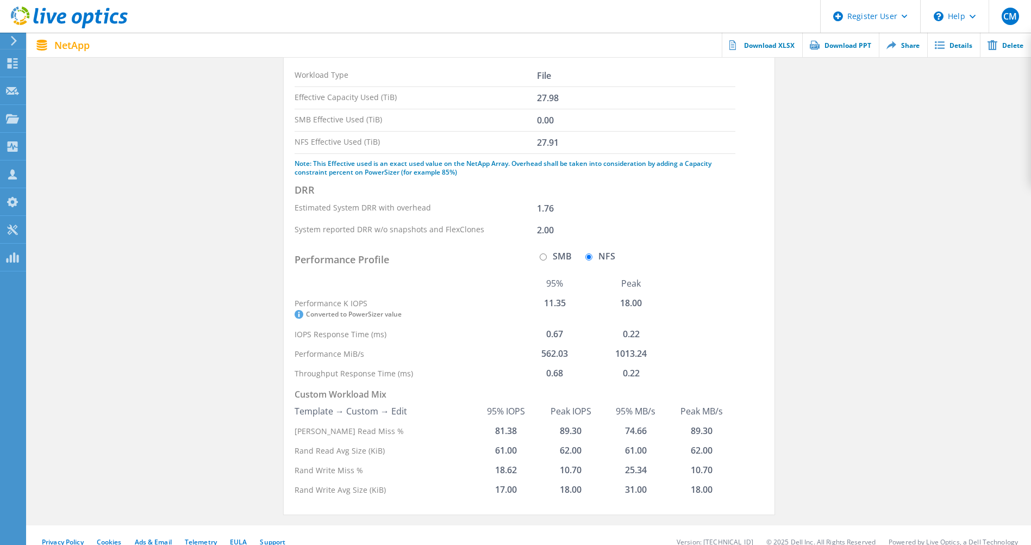
click at [447, 253] on h3 "Performance Profile" at bounding box center [416, 259] width 242 height 15
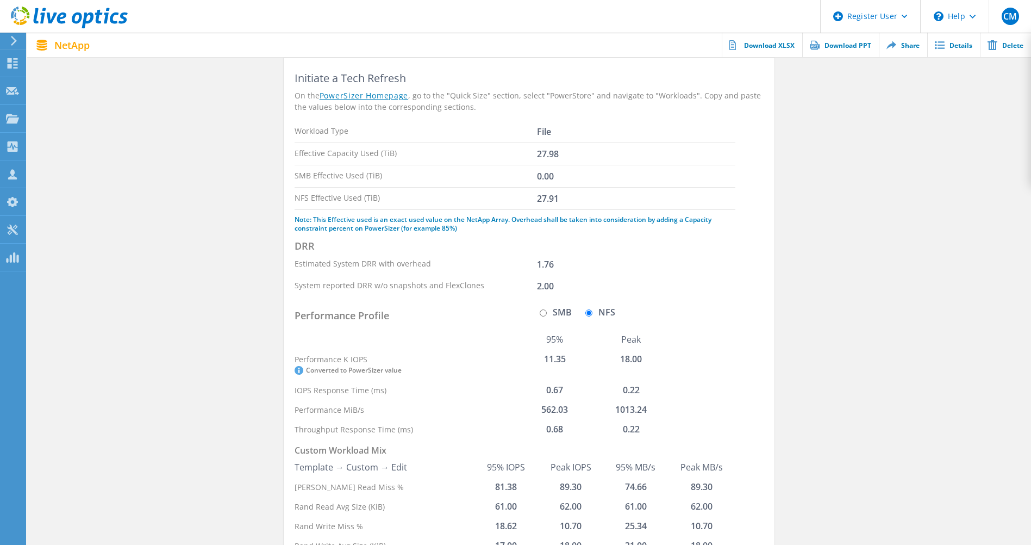
scroll to position [0, 0]
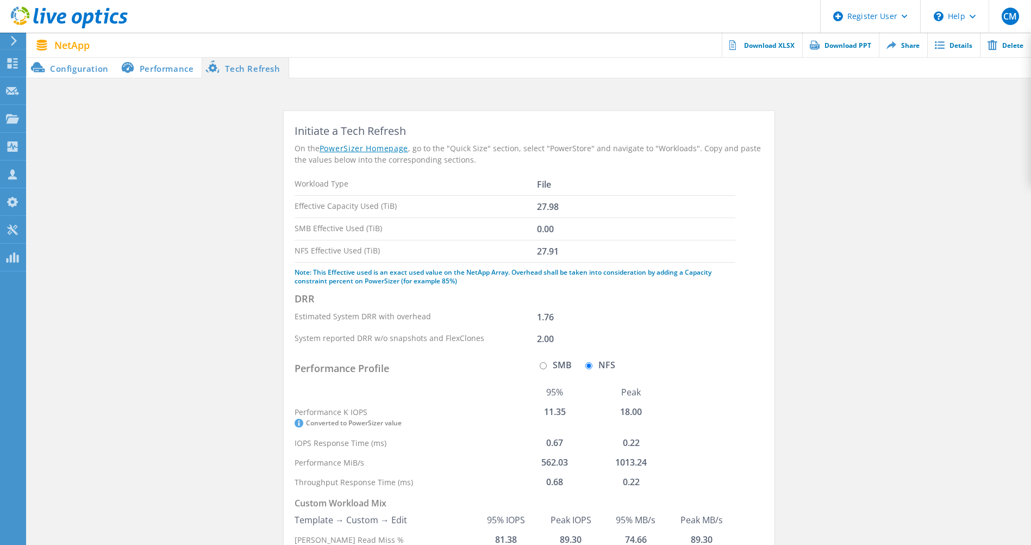
click at [151, 67] on li "Performance" at bounding box center [159, 68] width 85 height 22
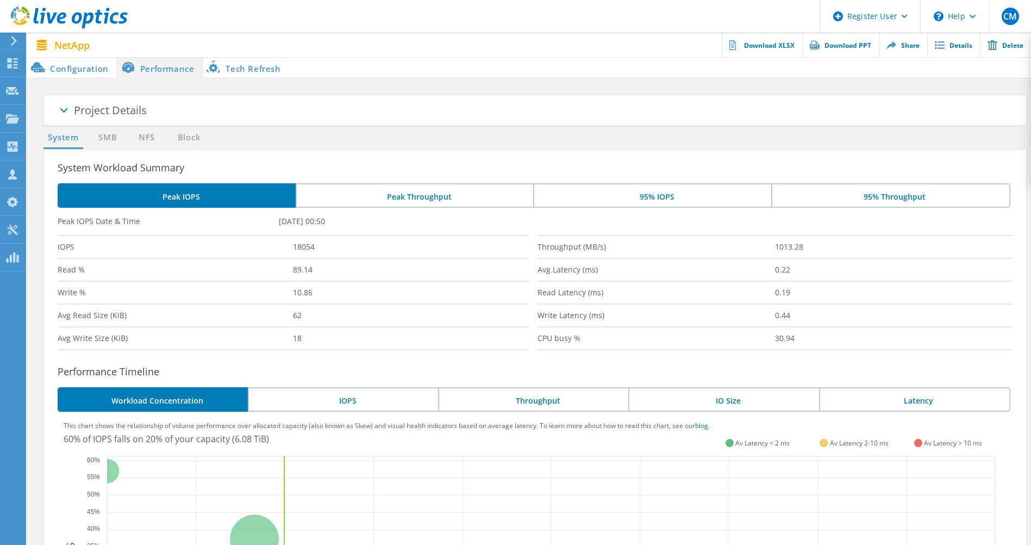
click at [636, 191] on li "95% IOPS" at bounding box center [652, 195] width 238 height 24
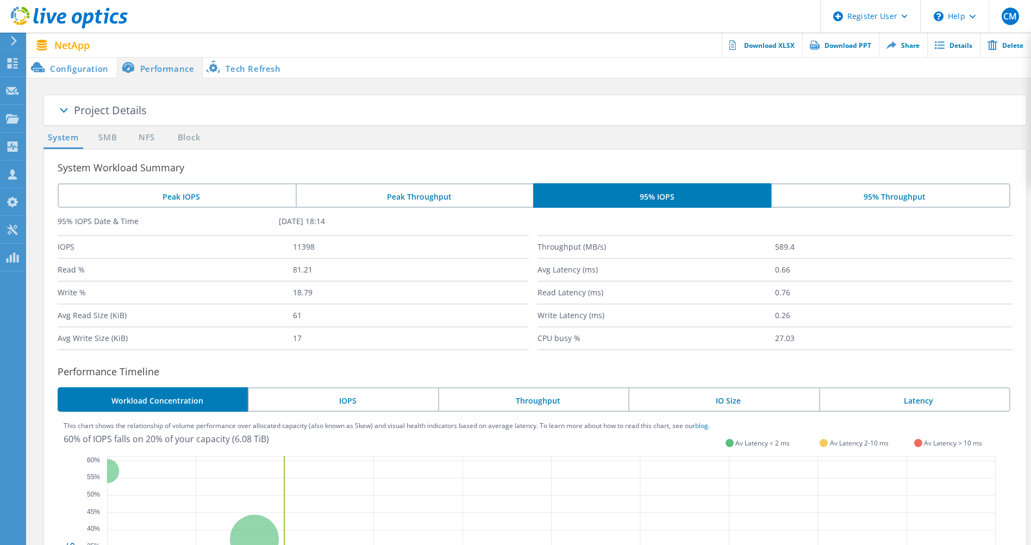
click at [93, 68] on li "Configuration" at bounding box center [72, 68] width 90 height 22
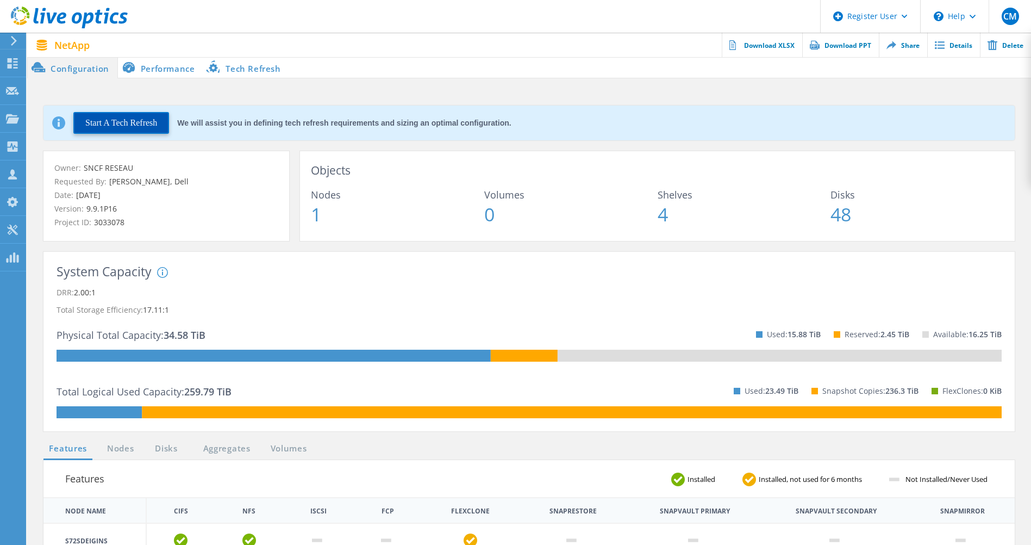
click at [151, 126] on button "Start A Tech Refresh" at bounding box center [121, 123] width 96 height 22
